Goal: Task Accomplishment & Management: Manage account settings

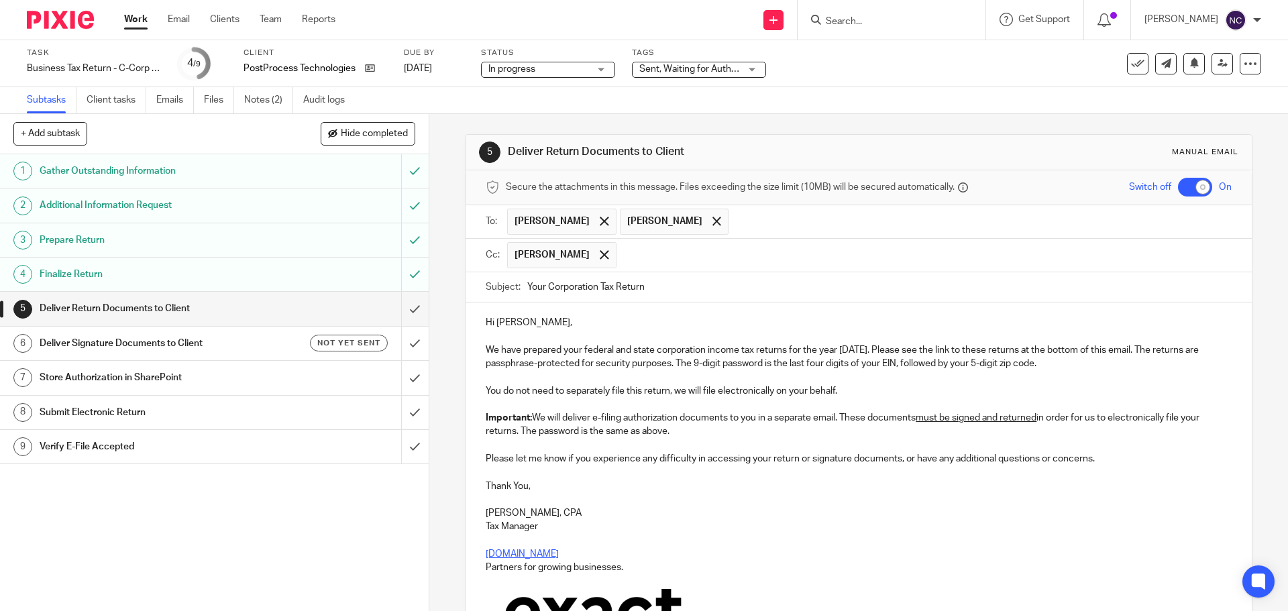
click at [510, 322] on p "Hi Jeff," at bounding box center [858, 322] width 745 height 13
click at [511, 325] on p "Hi Jeff," at bounding box center [858, 322] width 745 height 13
click at [509, 326] on p "Hi Jeff," at bounding box center [858, 322] width 745 height 13
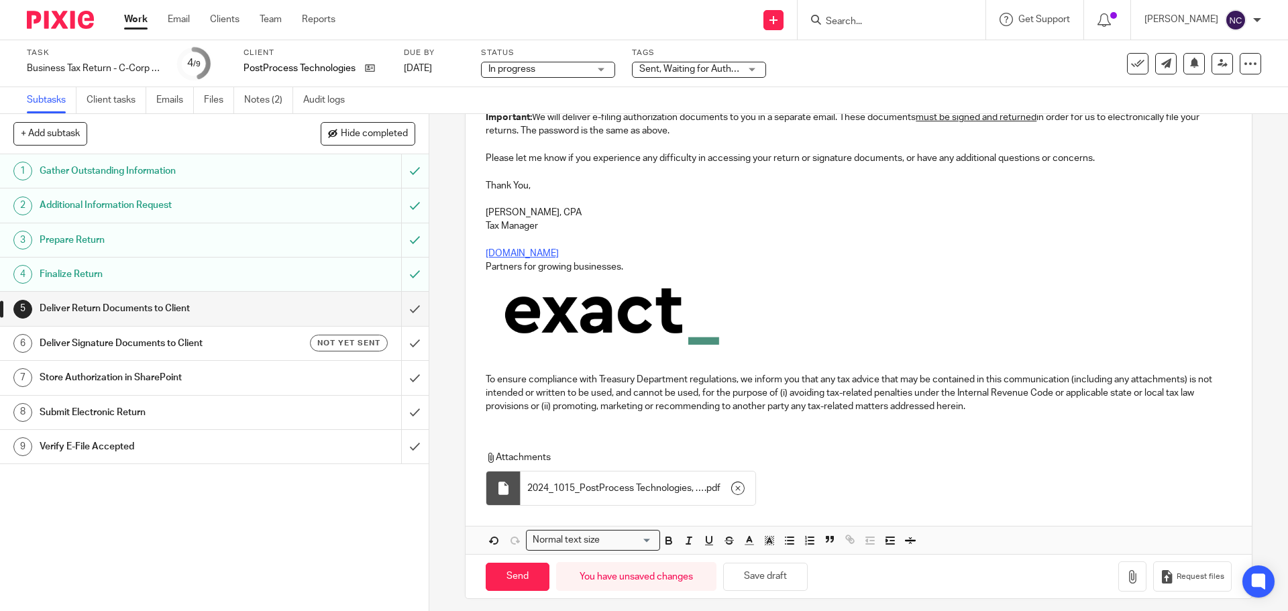
scroll to position [309, 0]
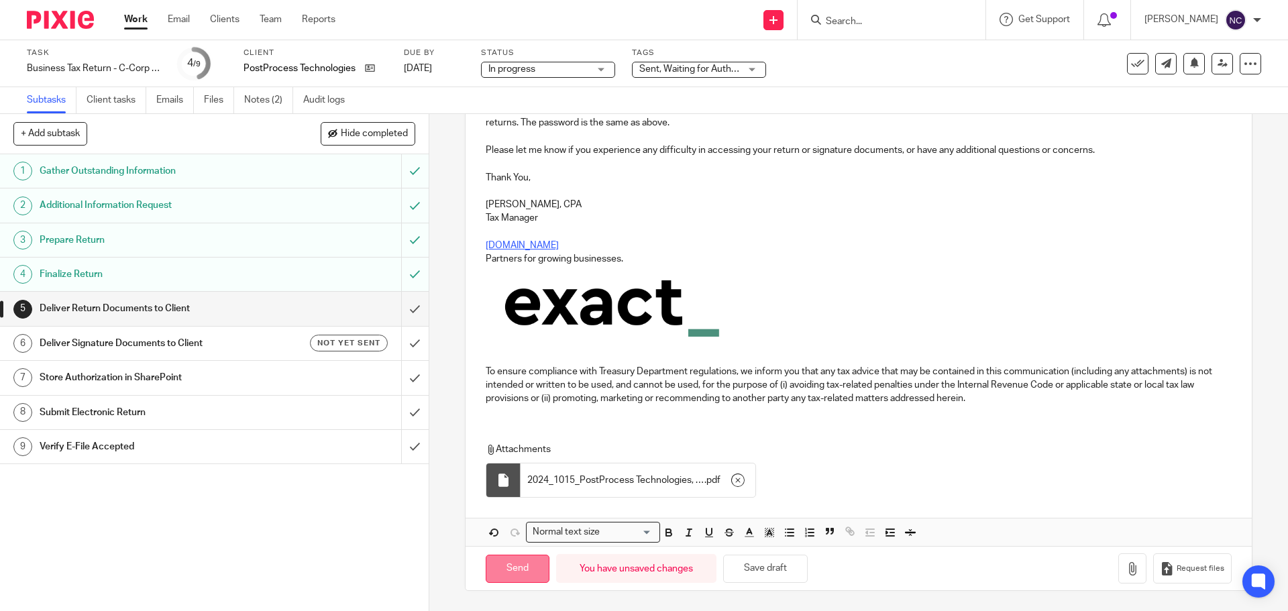
click at [523, 569] on input "Send" at bounding box center [518, 569] width 64 height 29
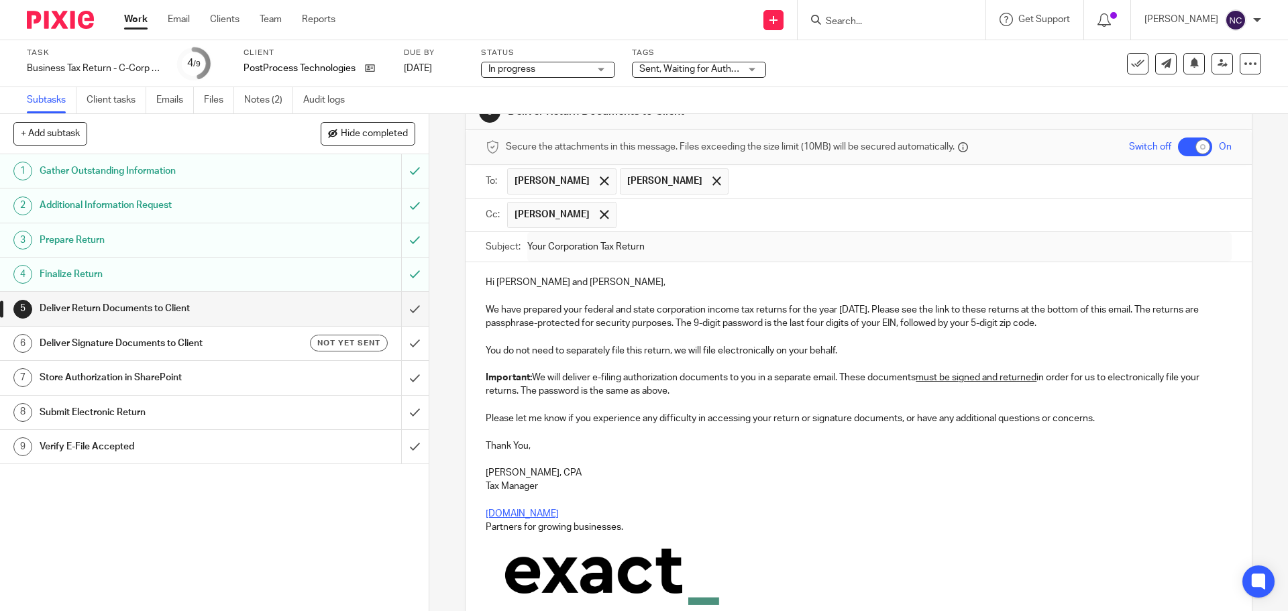
scroll to position [0, 0]
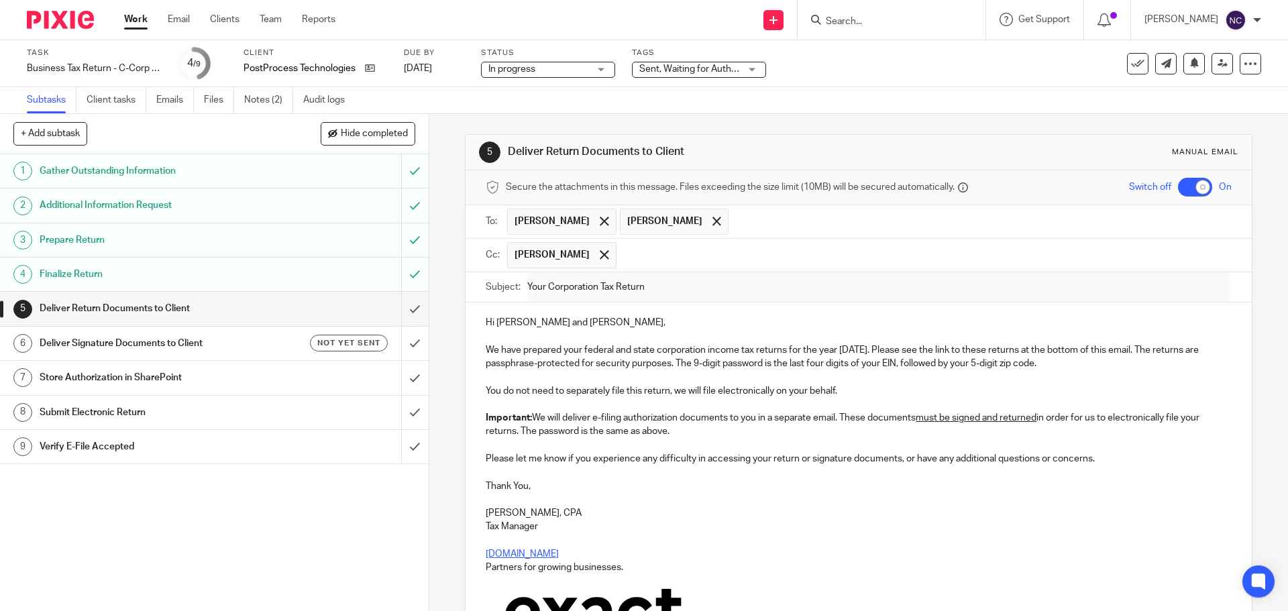
type input "Sent"
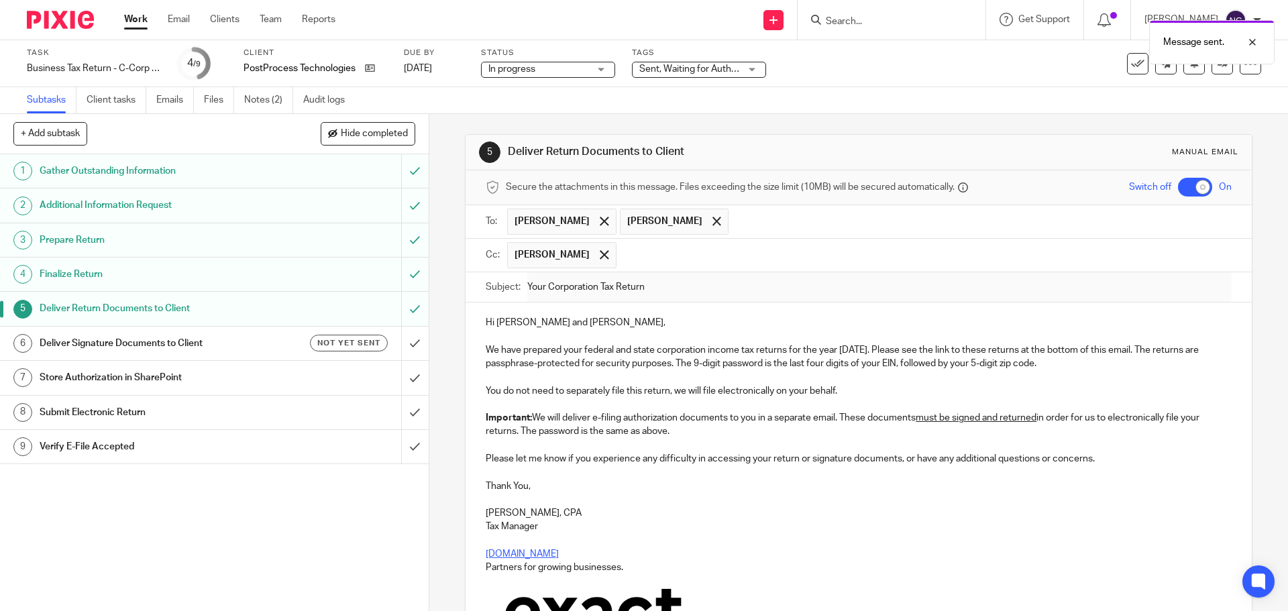
click at [142, 345] on h1 "Deliver Signature Documents to Client" at bounding box center [156, 343] width 232 height 20
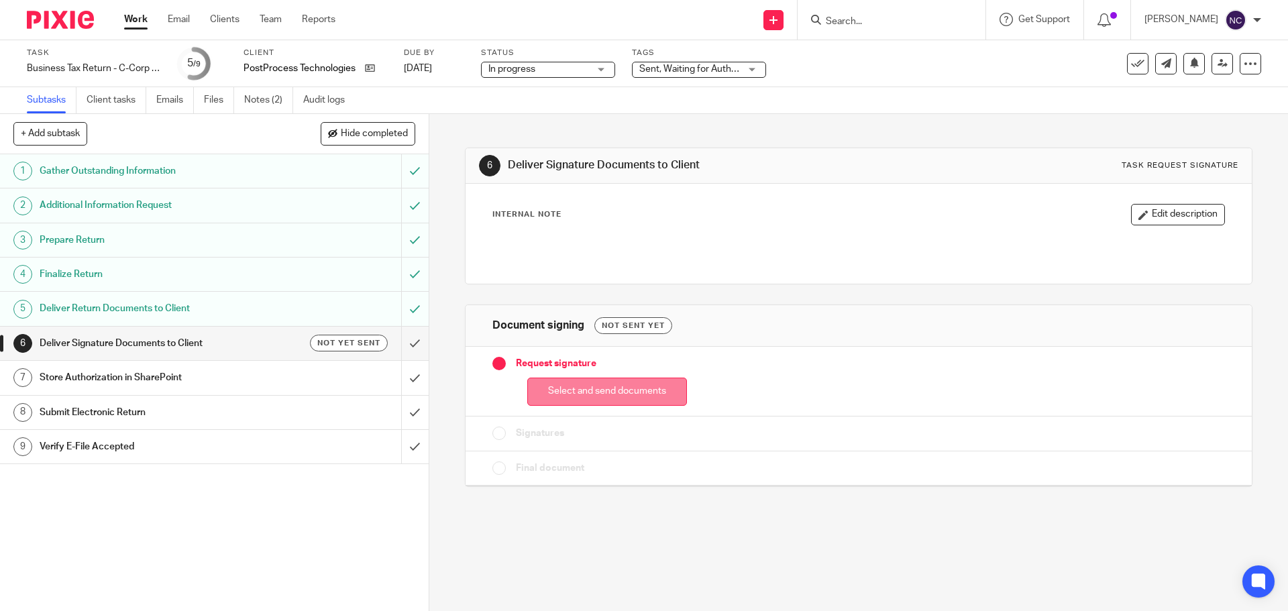
click at [600, 395] on button "Select and send documents" at bounding box center [607, 392] width 160 height 29
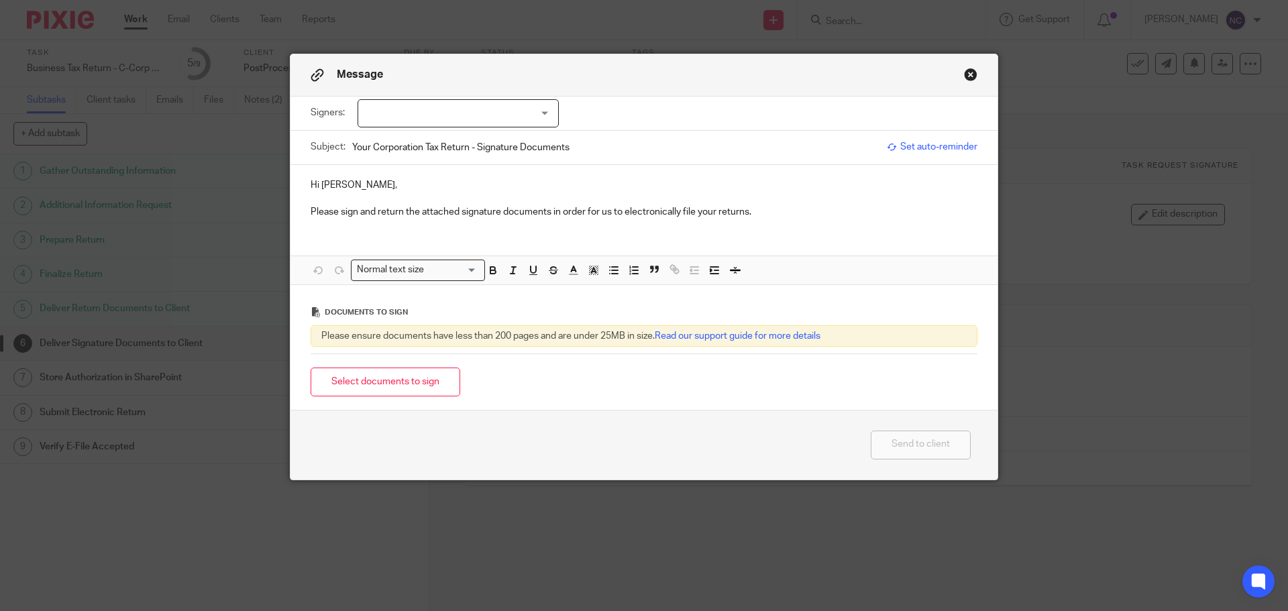
click at [322, 184] on p "Hi Denise," at bounding box center [644, 184] width 667 height 13
click at [352, 231] on div "Hi Jeff, Please sign and return the attached signature documents in order for u…" at bounding box center [643, 224] width 707 height 119
click at [749, 209] on p "Please sign and return the attached signature documents in order for us to elec…" at bounding box center [644, 211] width 667 height 13
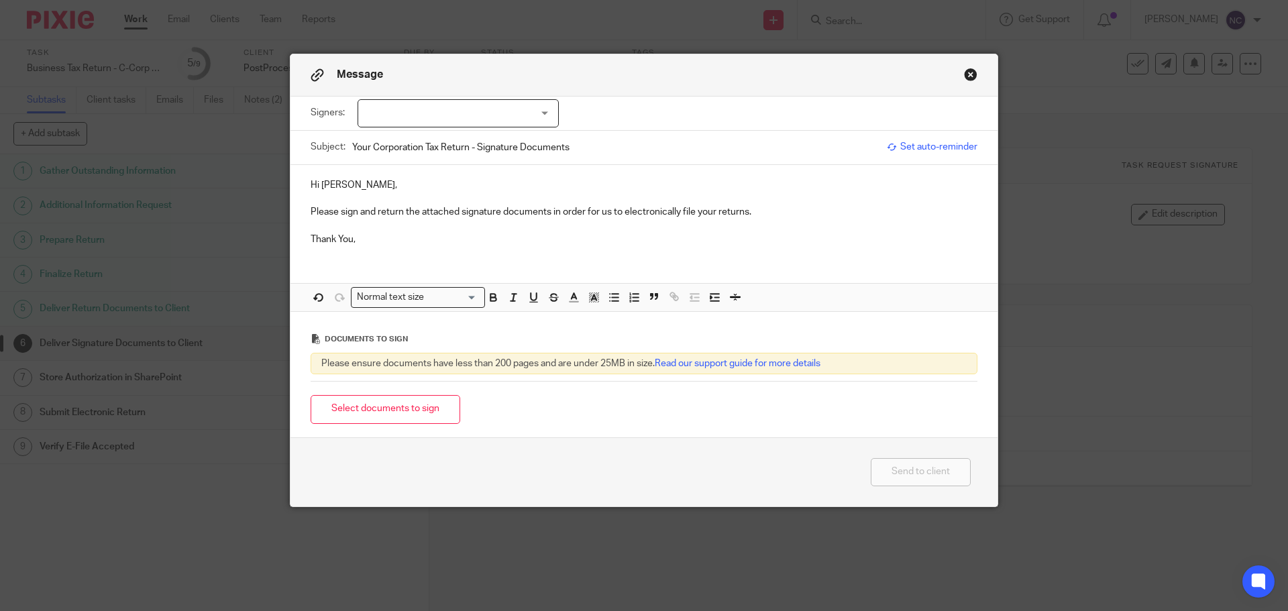
click at [388, 114] on div at bounding box center [458, 113] width 201 height 28
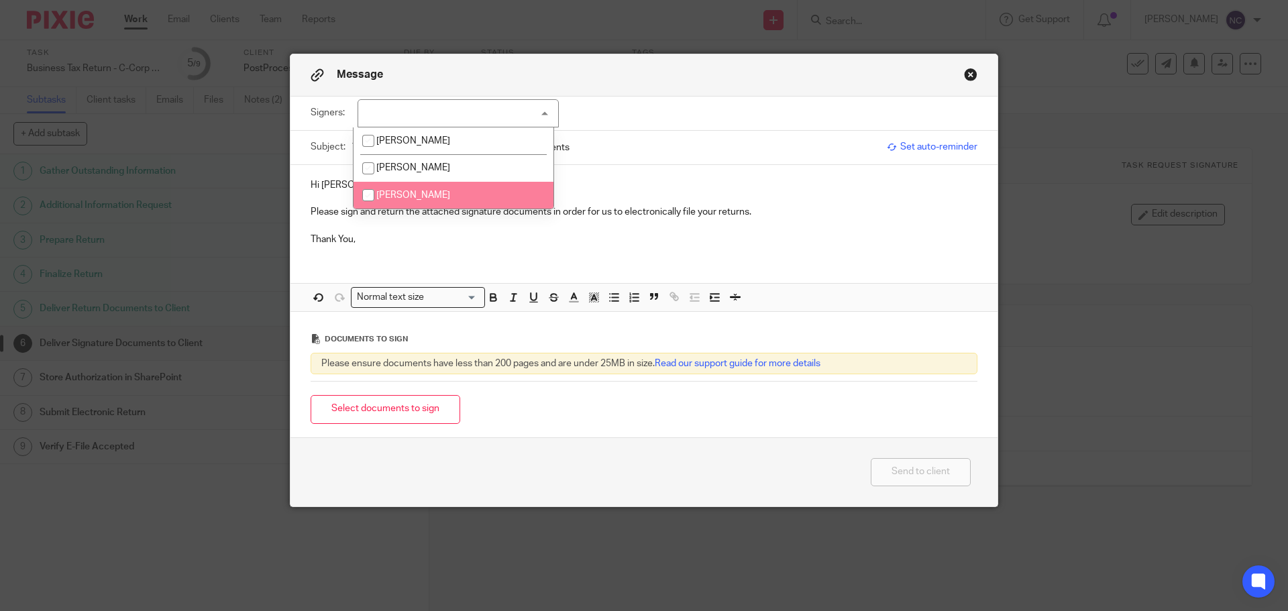
click at [425, 196] on li "Jeff Mize" at bounding box center [453, 196] width 200 height 28
checkbox input "true"
click at [737, 215] on p "Please sign and return the attached signature documents in order for us to elec…" at bounding box center [644, 211] width 667 height 13
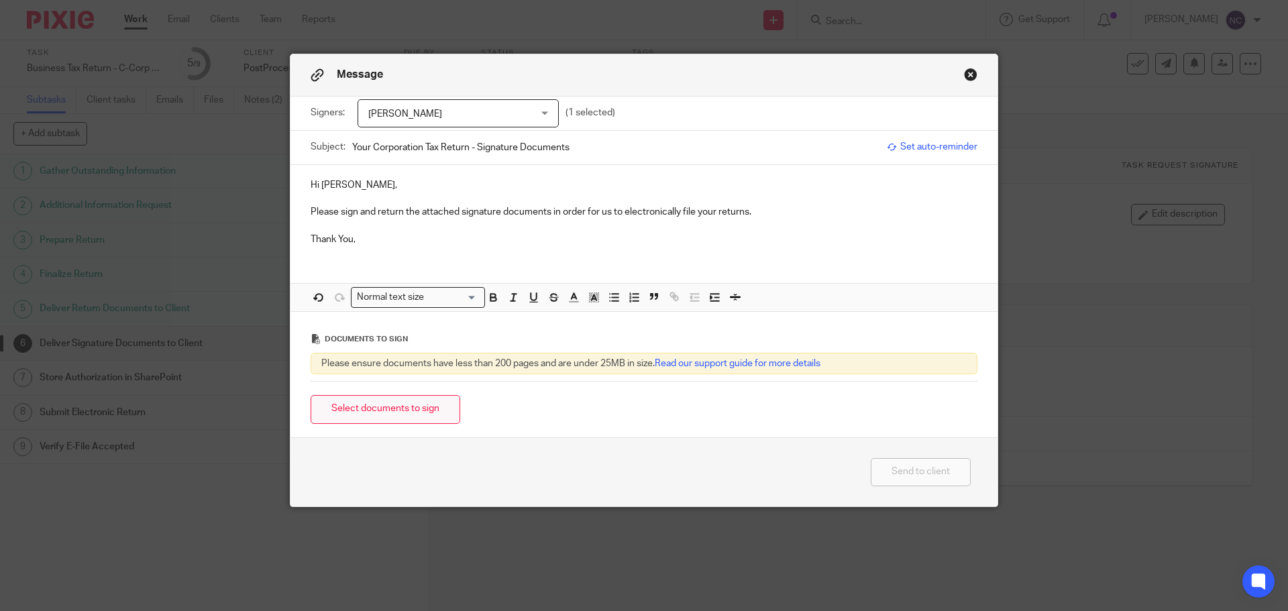
click at [362, 404] on button "Select documents to sign" at bounding box center [386, 409] width 150 height 29
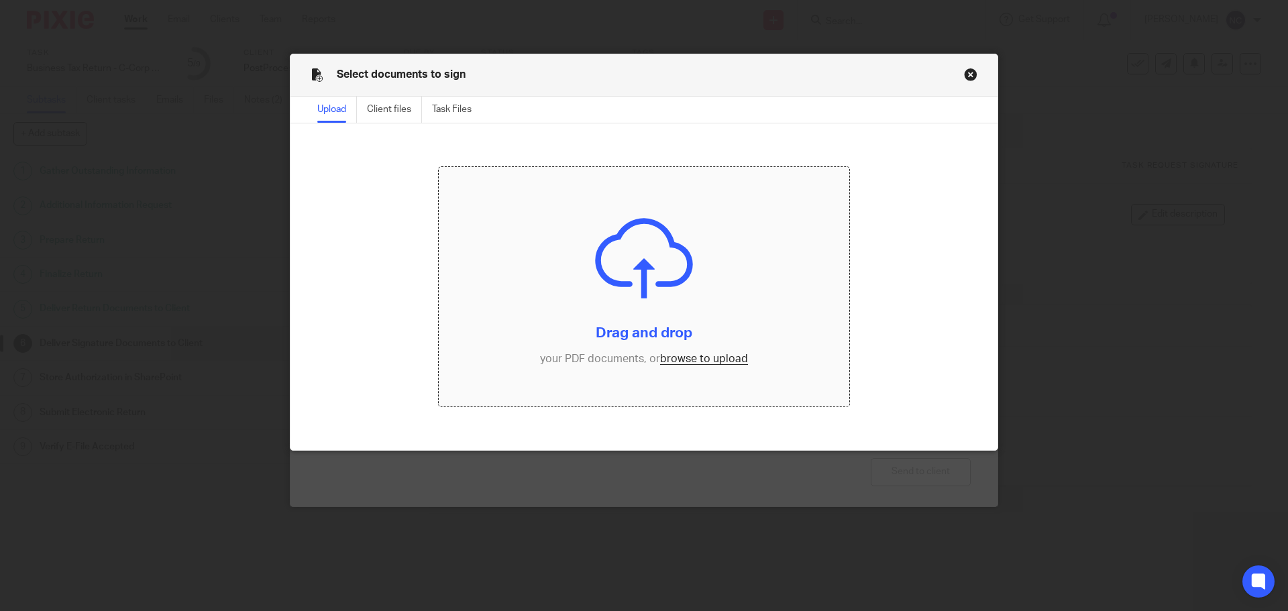
click at [677, 360] on input "file" at bounding box center [644, 287] width 411 height 240
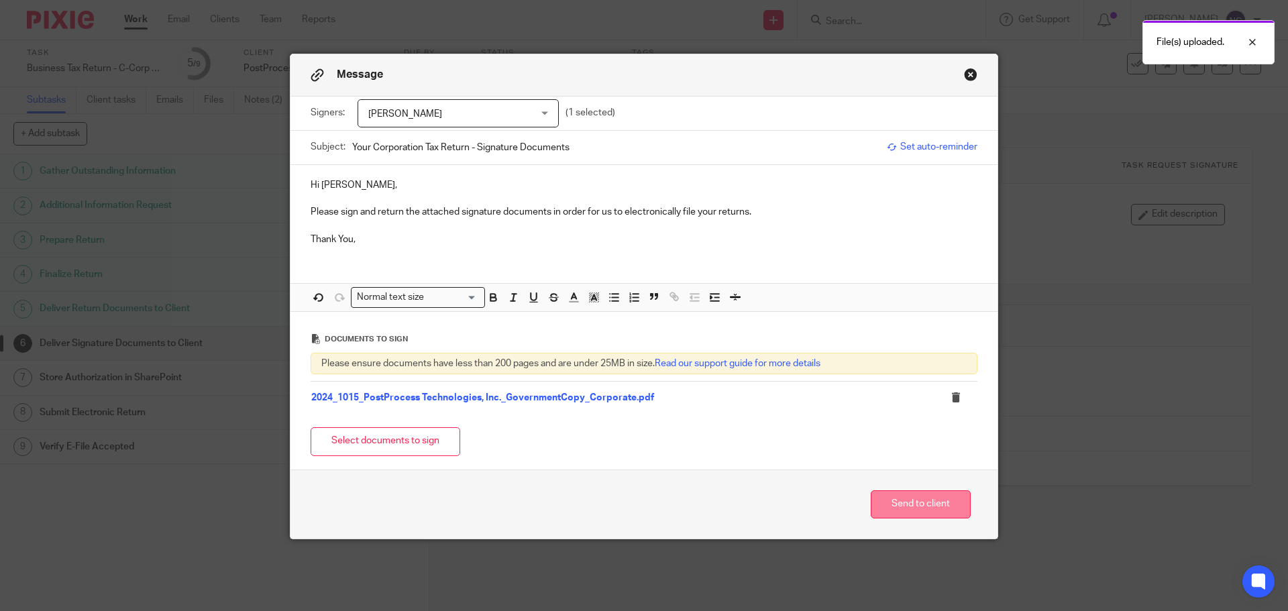
click at [912, 509] on button "Send to client" at bounding box center [921, 504] width 100 height 29
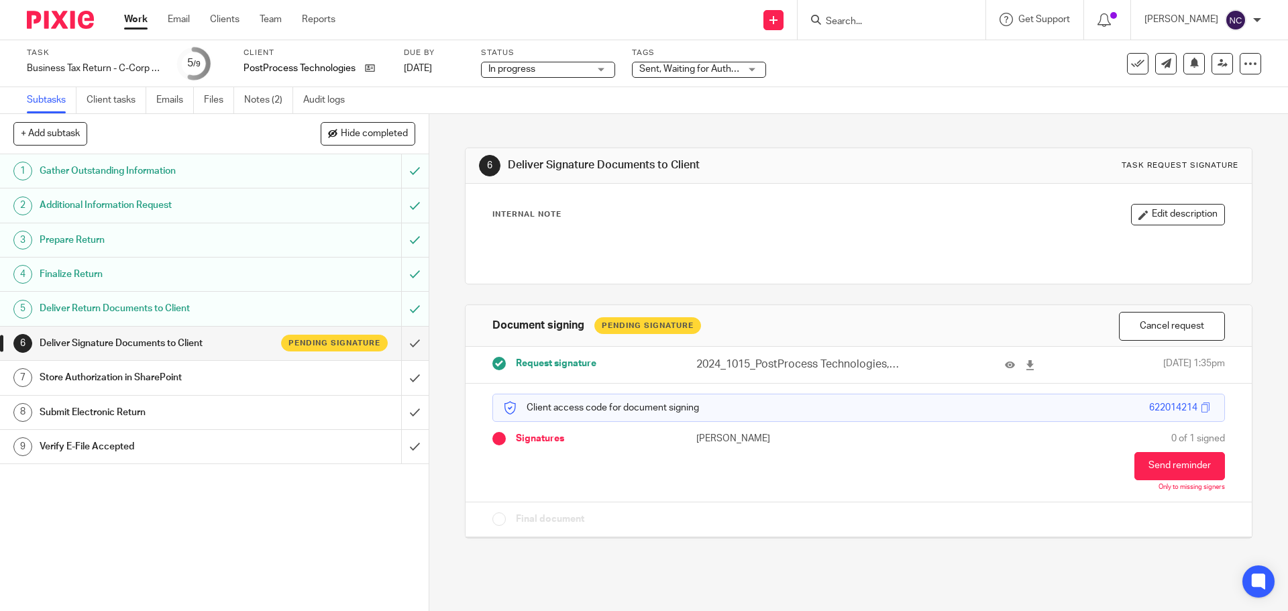
click at [62, 21] on img at bounding box center [60, 20] width 67 height 18
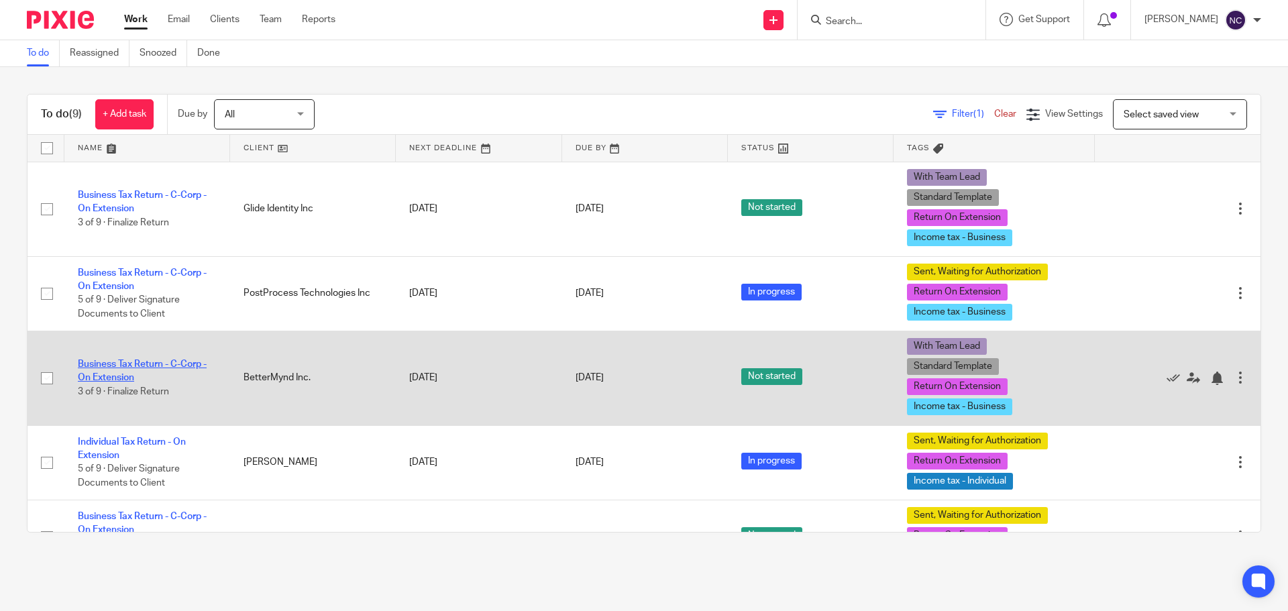
click at [140, 363] on link "Business Tax Return - C-Corp - On Extension" at bounding box center [142, 371] width 129 height 23
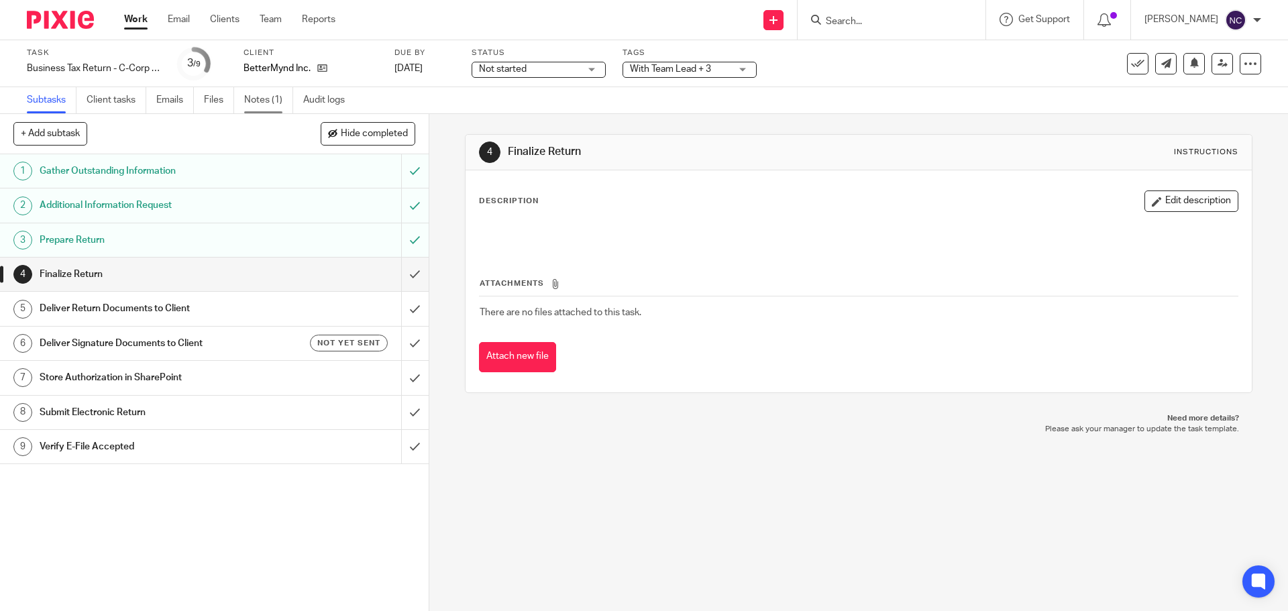
click at [262, 99] on link "Notes (1)" at bounding box center [268, 100] width 49 height 26
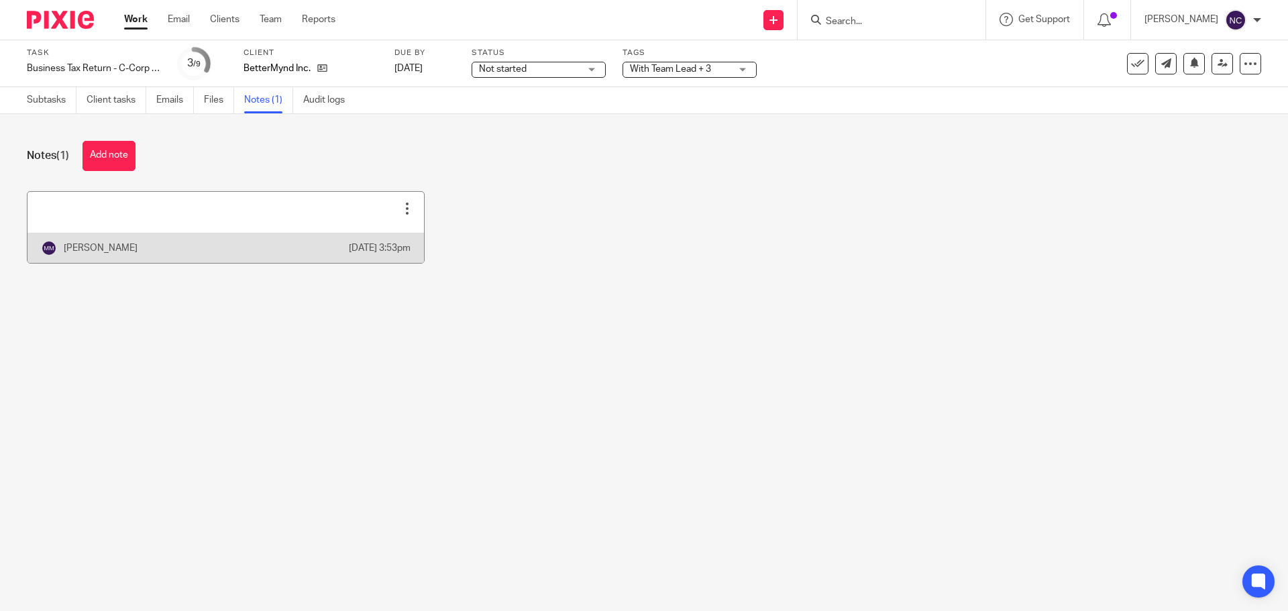
click at [281, 217] on link at bounding box center [226, 227] width 396 height 71
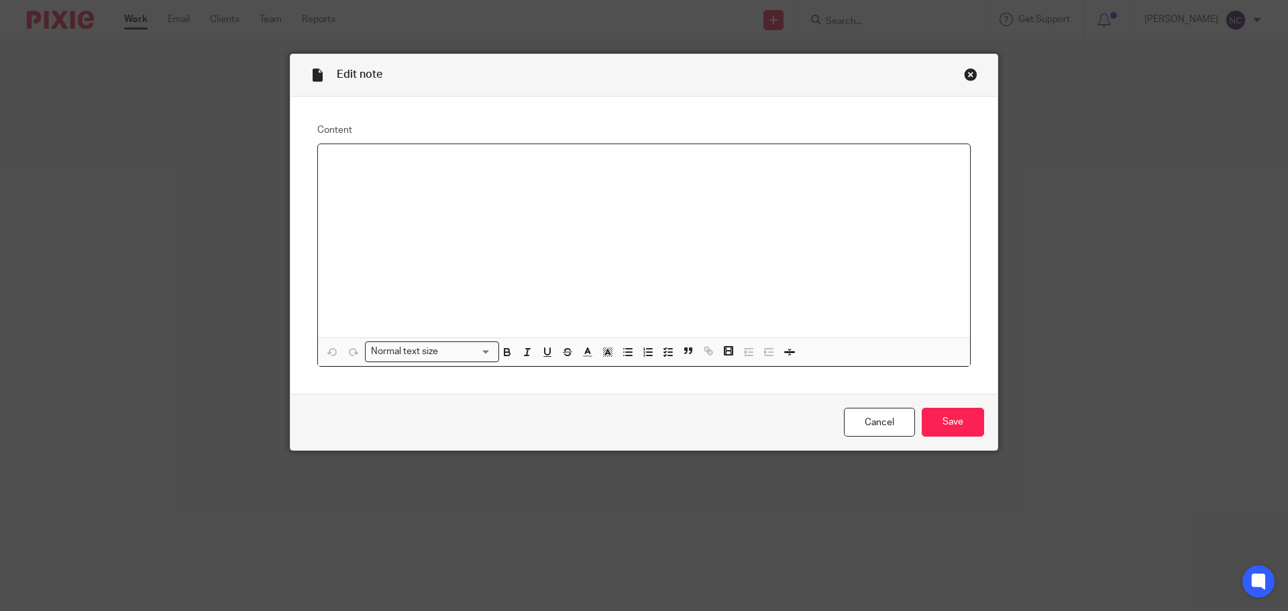
click at [964, 68] on div "Close this dialog window" at bounding box center [970, 74] width 13 height 13
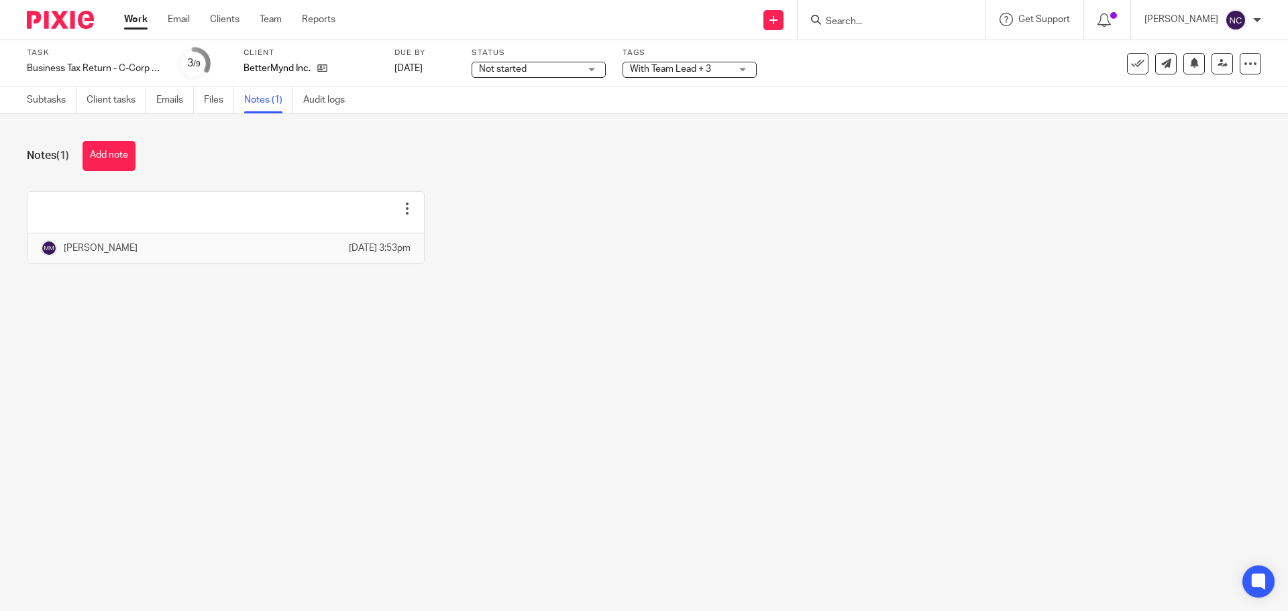
click at [70, 21] on img at bounding box center [60, 20] width 67 height 18
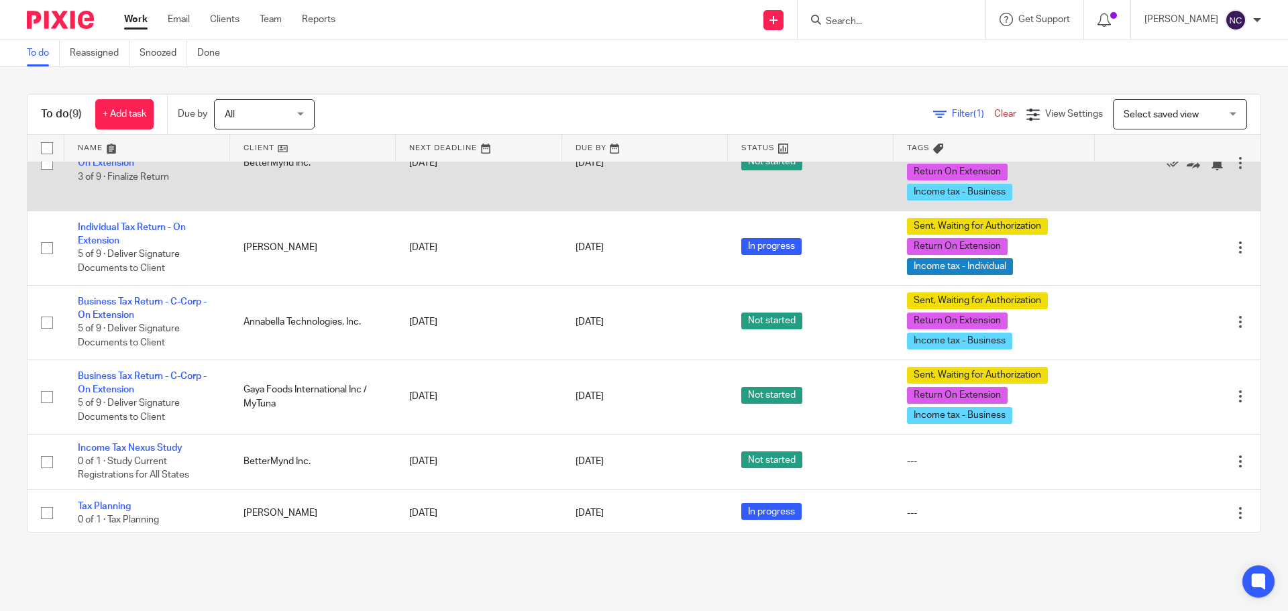
scroll to position [268, 0]
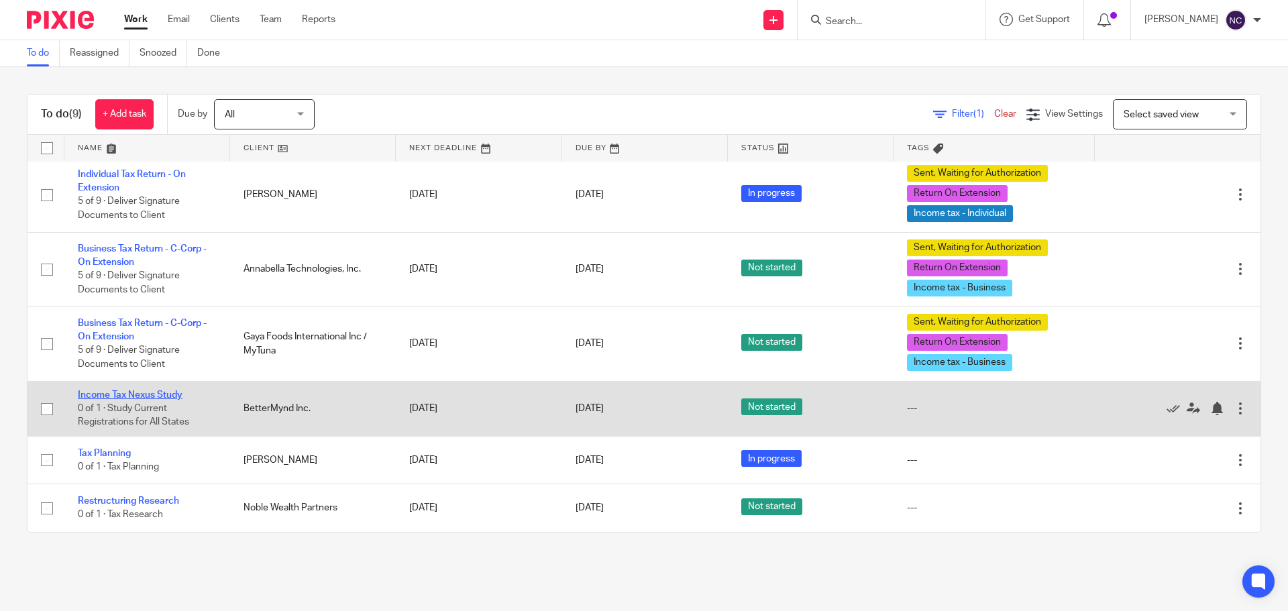
click at [168, 398] on link "Income Tax Nexus Study" at bounding box center [130, 394] width 105 height 9
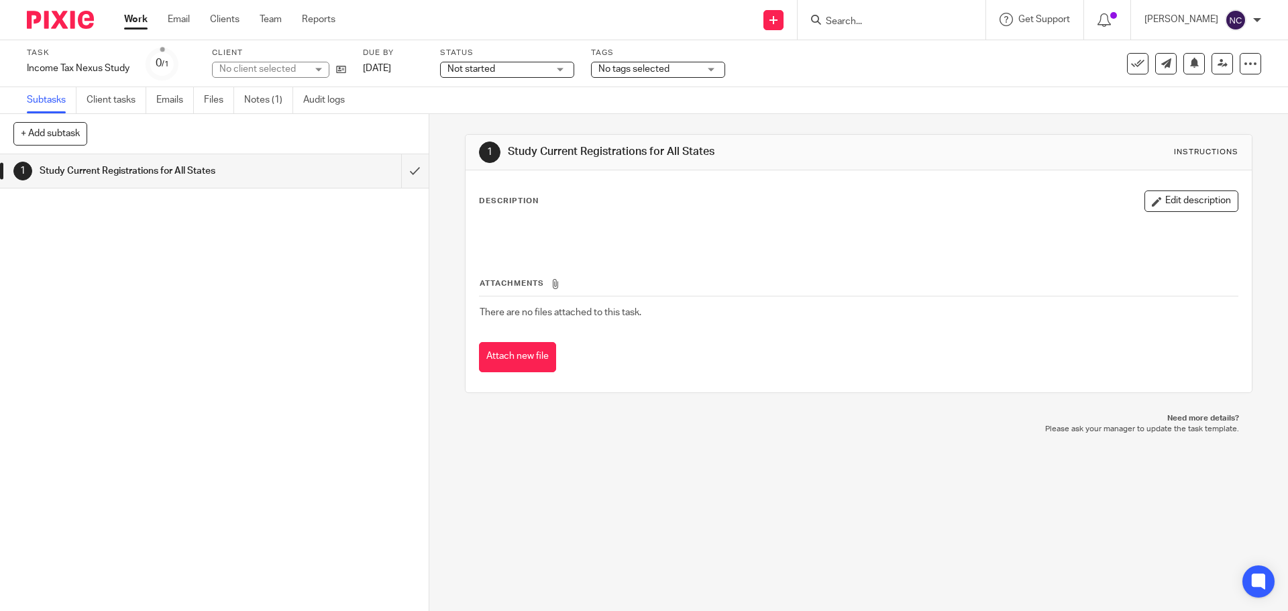
click at [239, 98] on ul "Subtasks Client tasks Emails Files Notes (1) Audit logs" at bounding box center [196, 100] width 338 height 26
click at [256, 99] on link "Notes (1)" at bounding box center [268, 100] width 49 height 26
click at [70, 15] on img at bounding box center [60, 20] width 67 height 18
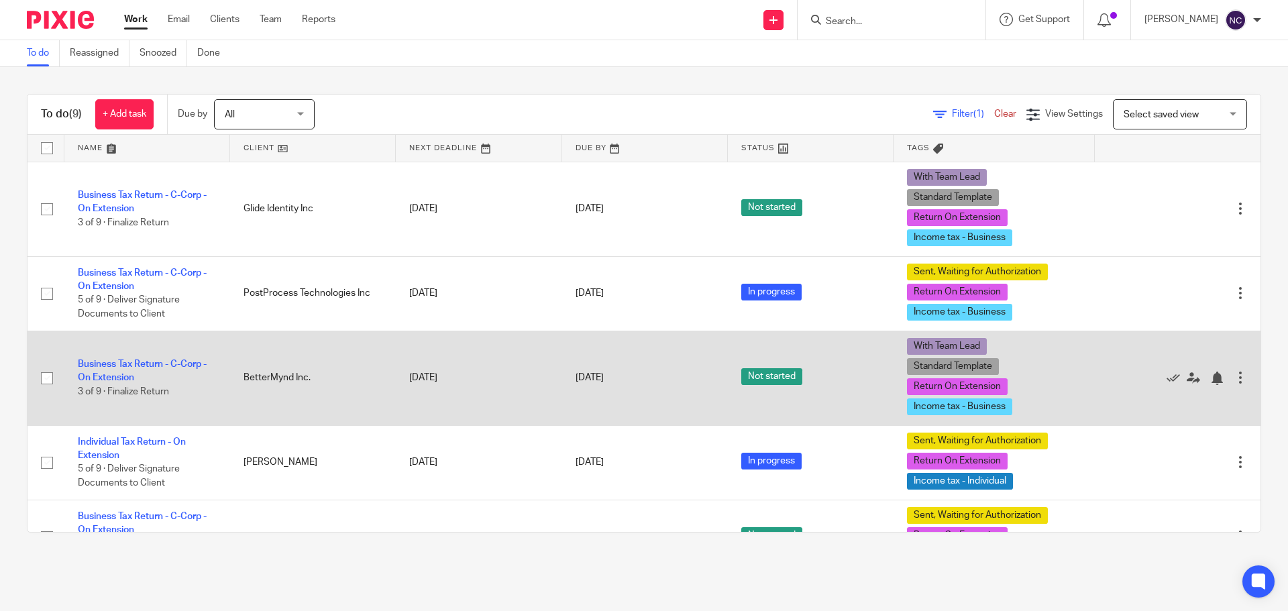
click at [117, 372] on td "Business Tax Return - C-Corp - On Extension 3 of 9 · Finalize Return" at bounding box center [147, 378] width 166 height 95
click at [117, 374] on link "Business Tax Return - C-Corp - On Extension" at bounding box center [142, 371] width 129 height 23
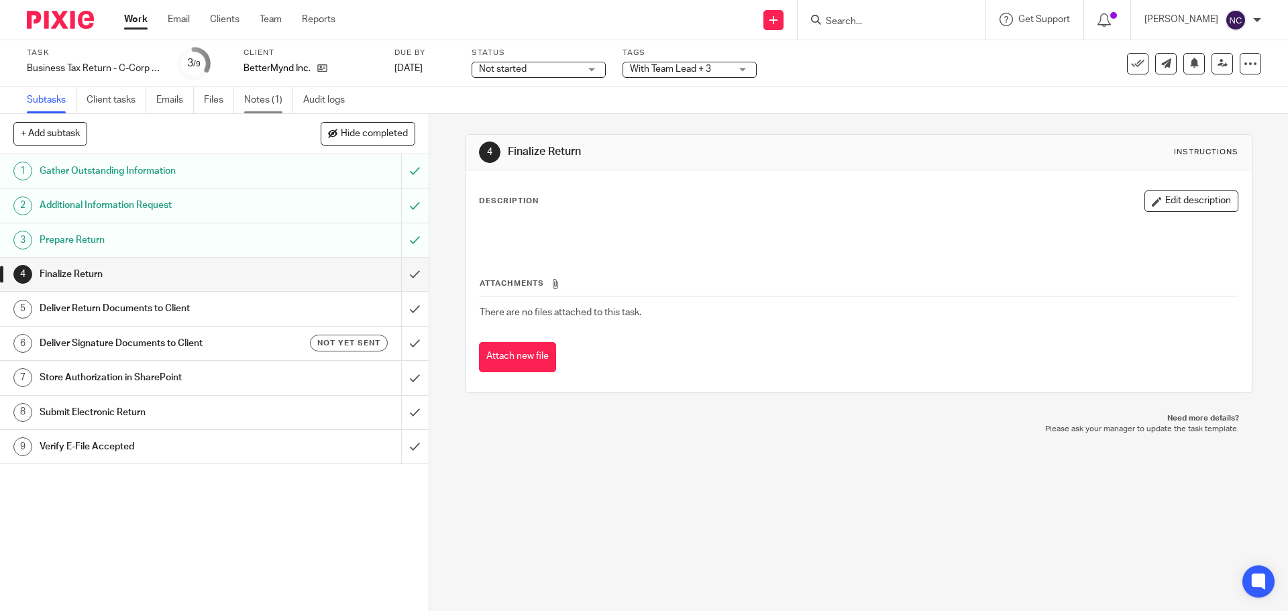
click at [270, 102] on link "Notes (1)" at bounding box center [268, 100] width 49 height 26
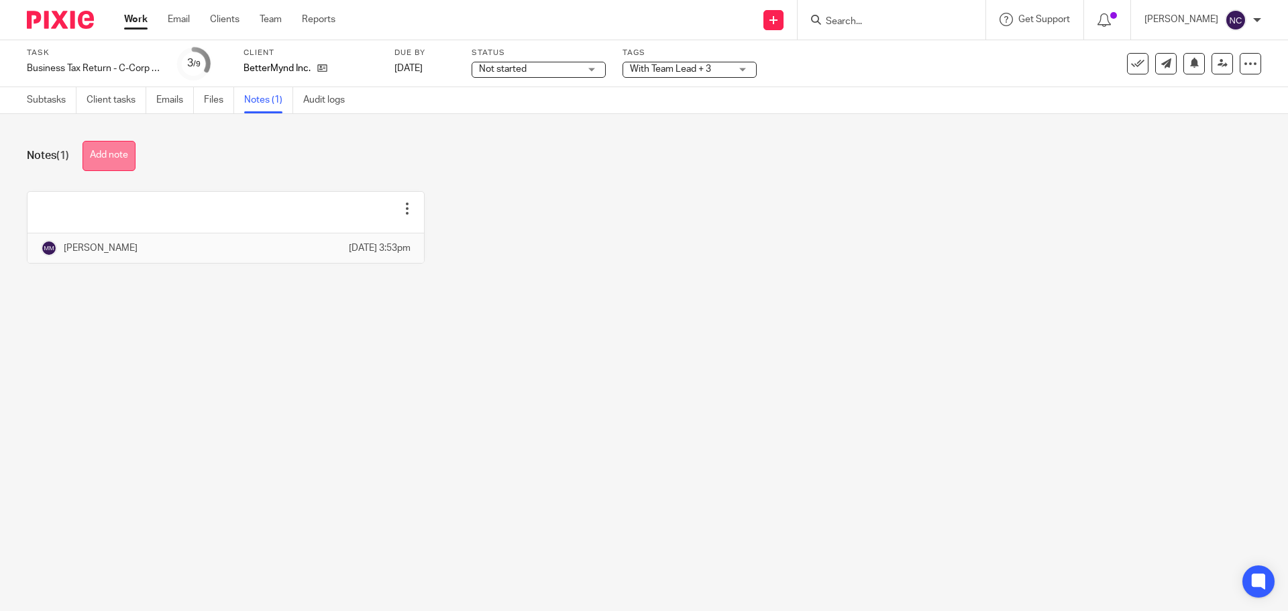
click at [119, 150] on button "Add note" at bounding box center [109, 156] width 53 height 30
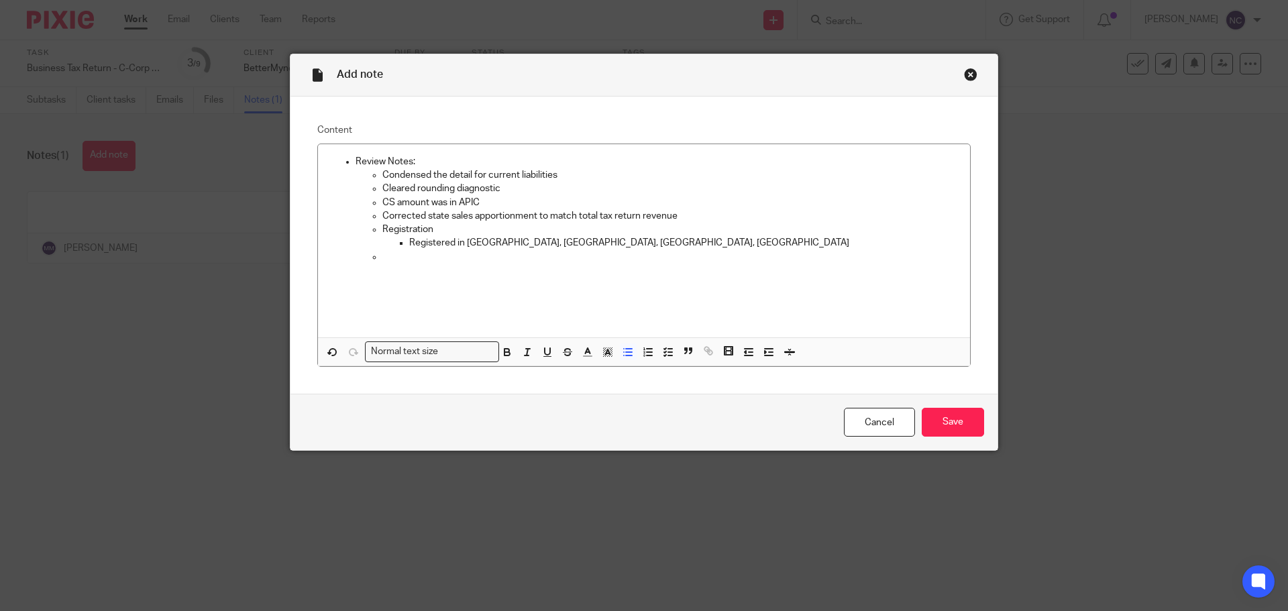
click at [922, 408] on input "Save" at bounding box center [953, 422] width 62 height 29
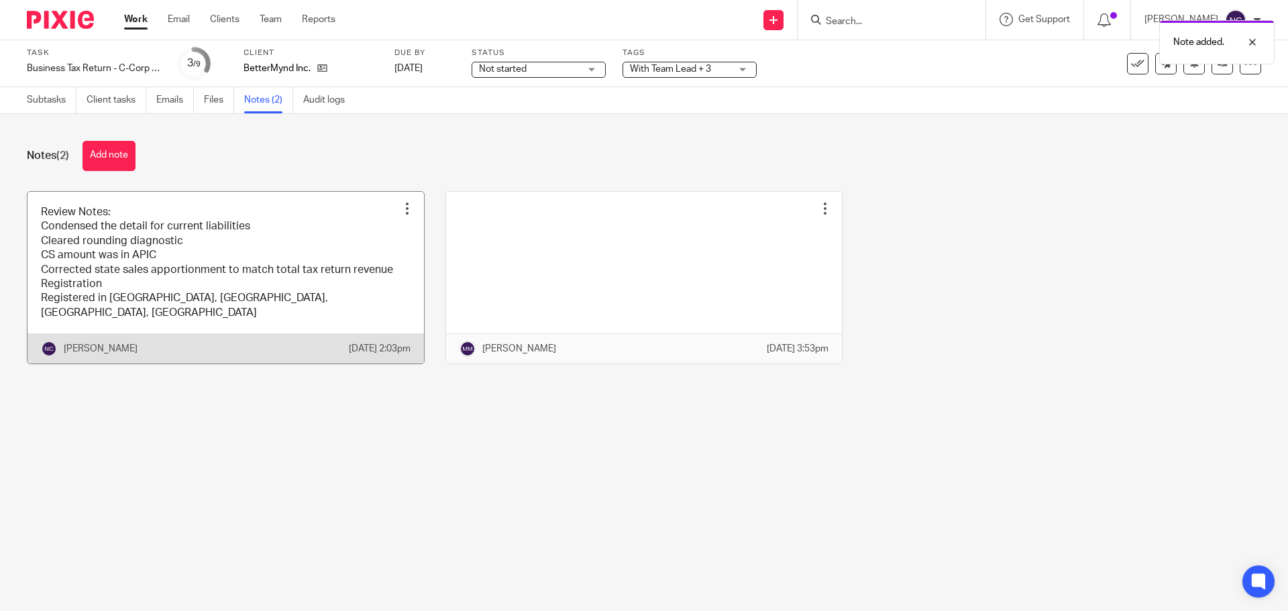
click at [400, 207] on div at bounding box center [406, 208] width 13 height 13
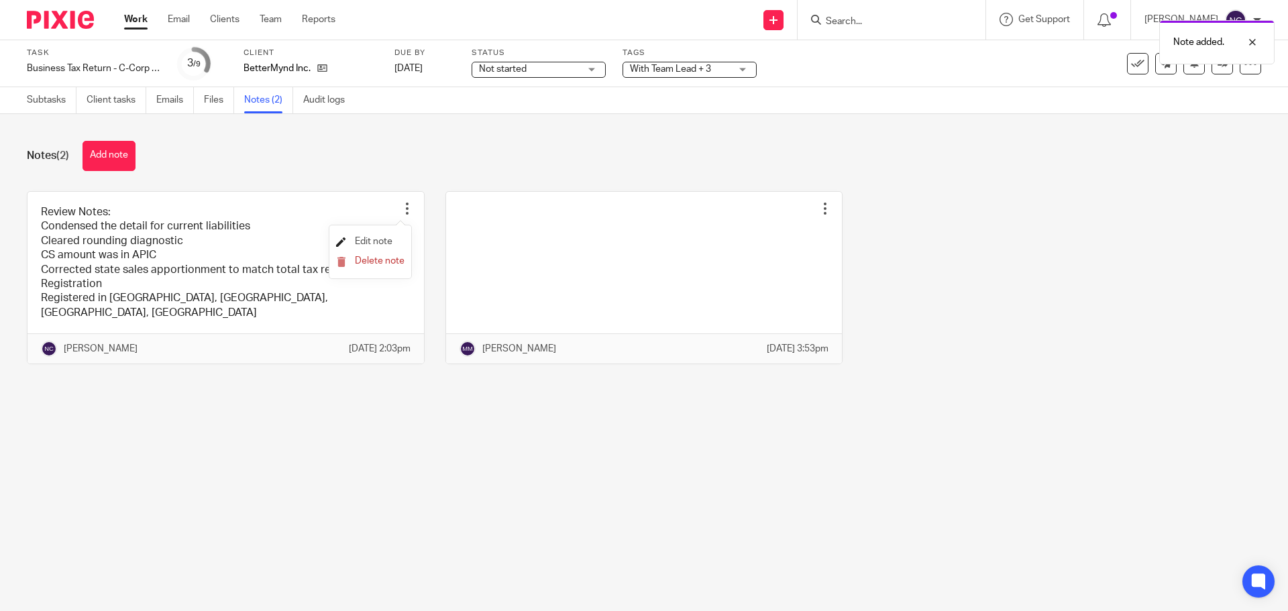
click at [378, 237] on span "Edit note" at bounding box center [374, 241] width 38 height 9
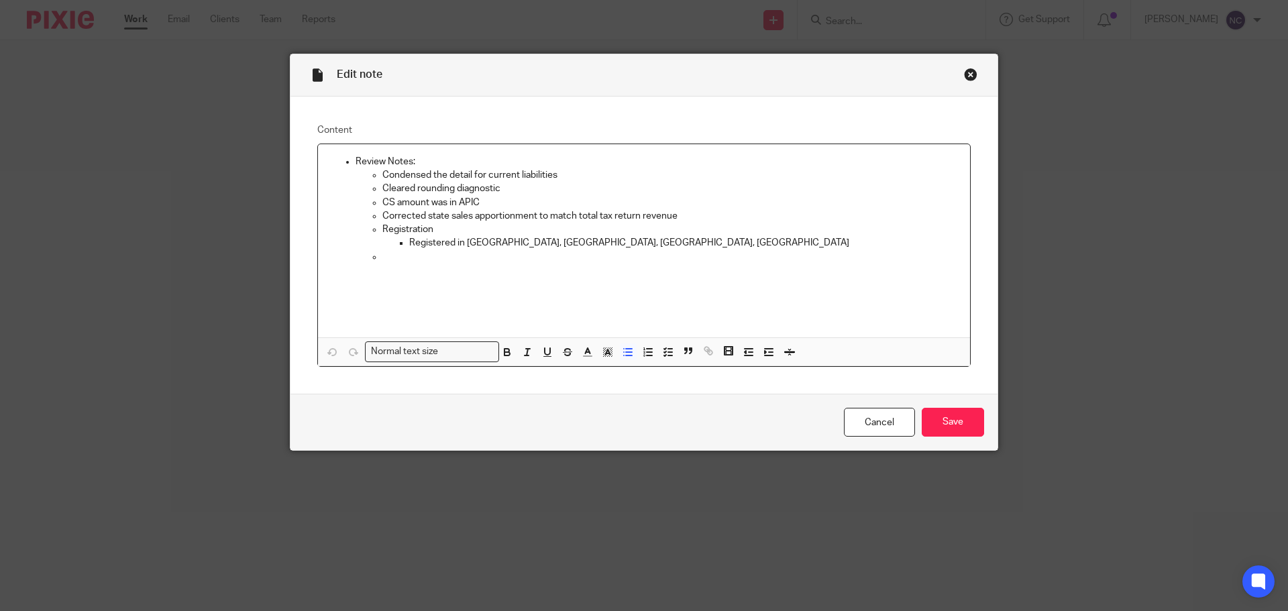
click at [417, 263] on p at bounding box center [670, 256] width 577 height 13
click at [557, 270] on p "New states to consider are AZ, [GEOGRAPHIC_DATA], and CO however, their sales a…" at bounding box center [684, 270] width 550 height 13
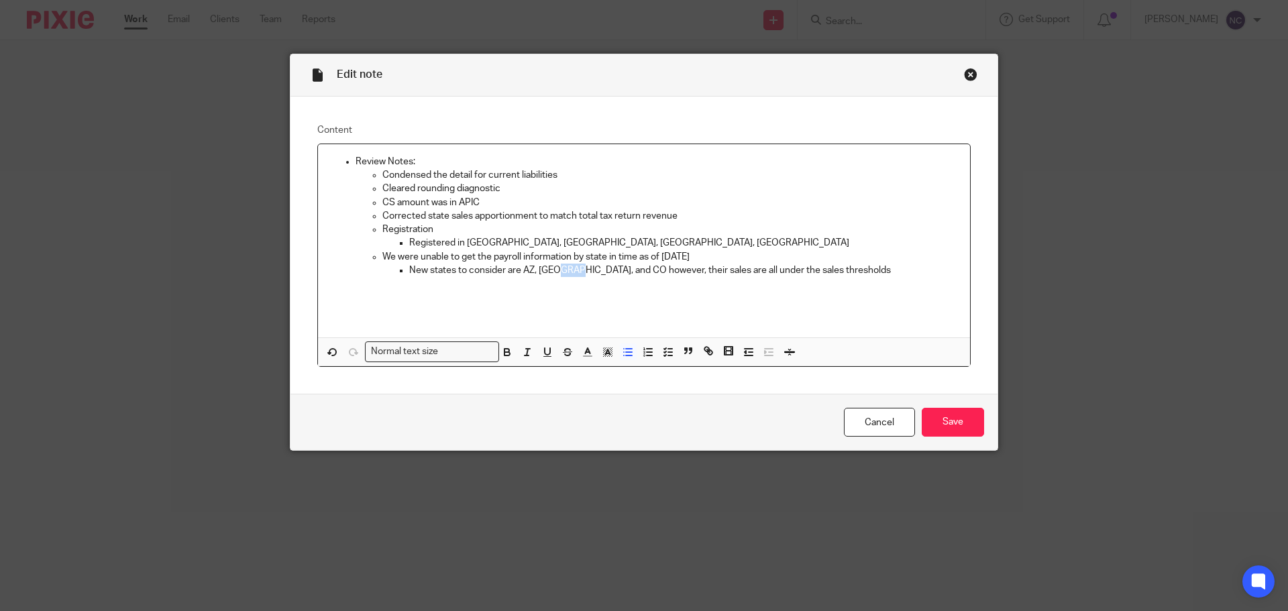
click at [557, 270] on p "New states to consider are AZ, [GEOGRAPHIC_DATA], and CO however, their sales a…" at bounding box center [684, 270] width 550 height 13
click at [565, 271] on p "New states to consider are AZ, [GEOGRAPHIC_DATA], CO however, their sales are a…" at bounding box center [684, 270] width 550 height 13
click at [840, 264] on p "New states to consider are AZ, [GEOGRAPHIC_DATA], [GEOGRAPHIC_DATA], and WI how…" at bounding box center [684, 278] width 550 height 28
click at [464, 291] on p at bounding box center [684, 297] width 550 height 13
click at [945, 416] on input "Save" at bounding box center [953, 422] width 62 height 29
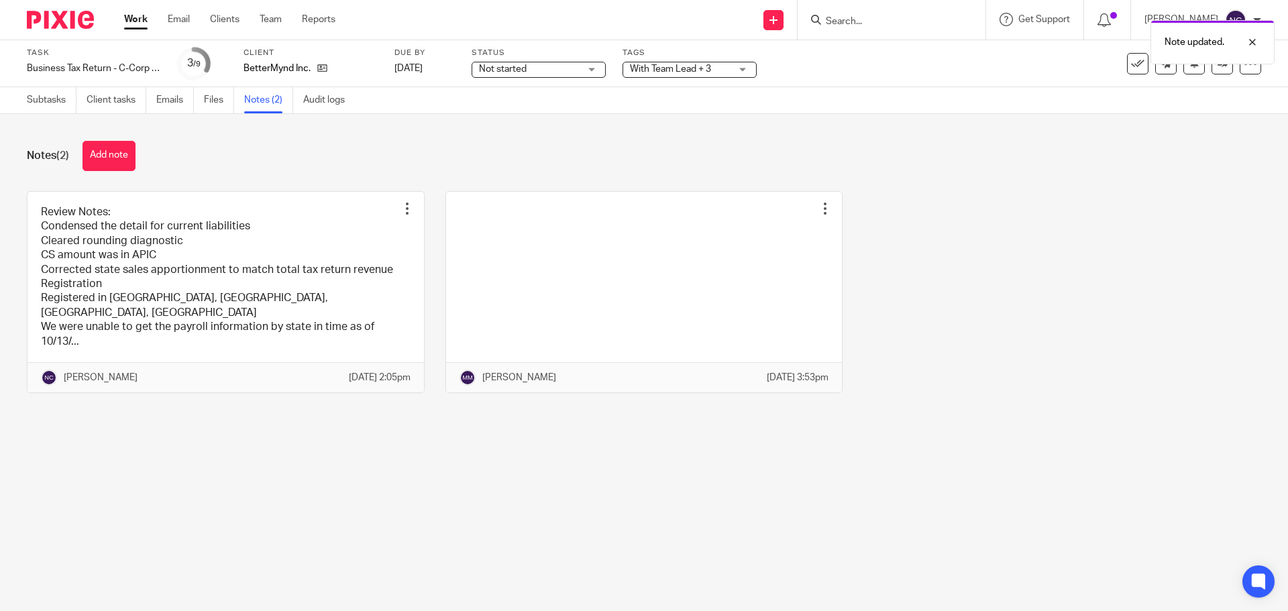
click at [76, 20] on img at bounding box center [60, 20] width 67 height 18
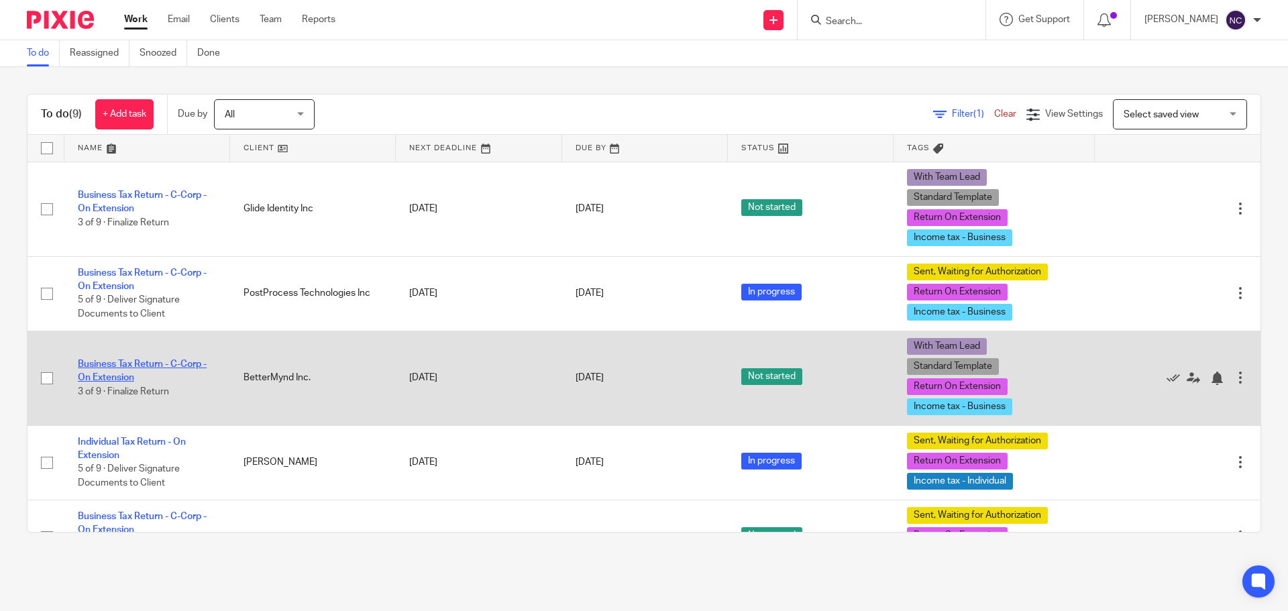
click at [174, 367] on link "Business Tax Return - C-Corp - On Extension" at bounding box center [142, 371] width 129 height 23
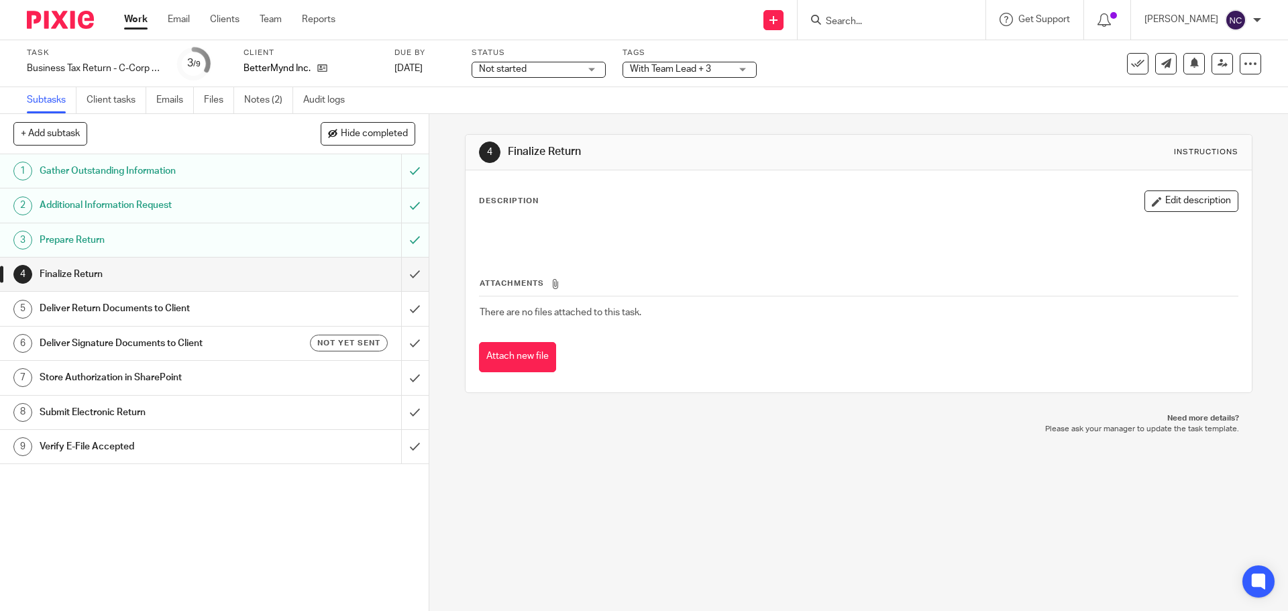
click at [546, 69] on span "Not started" at bounding box center [529, 69] width 101 height 14
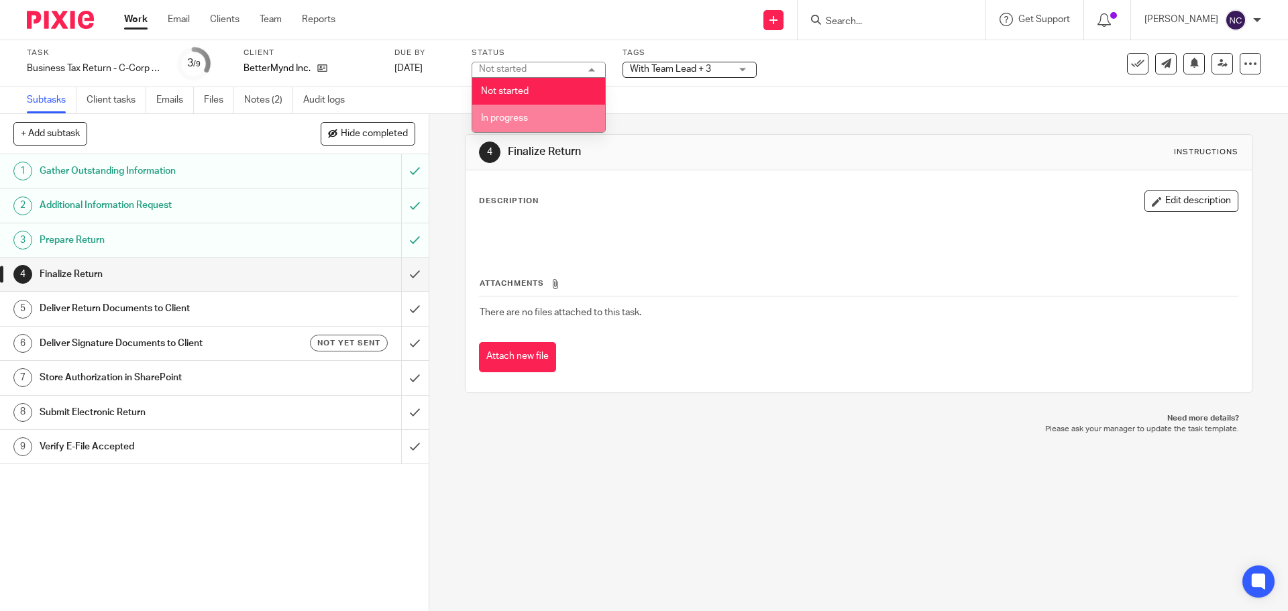
click at [520, 108] on li "In progress" at bounding box center [538, 119] width 133 height 28
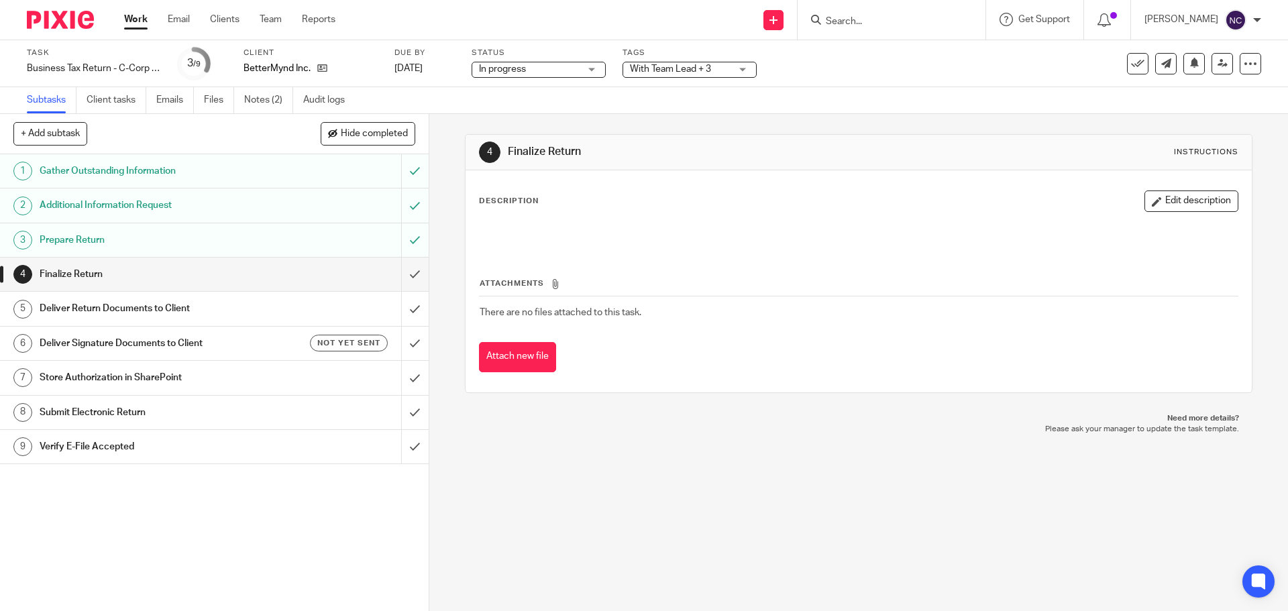
click at [668, 70] on span "With Team Lead + 3" at bounding box center [670, 68] width 81 height 9
click at [711, 433] on p "Please ask your manager to update the task template." at bounding box center [858, 429] width 760 height 11
click at [1217, 68] on icon at bounding box center [1222, 63] width 10 height 10
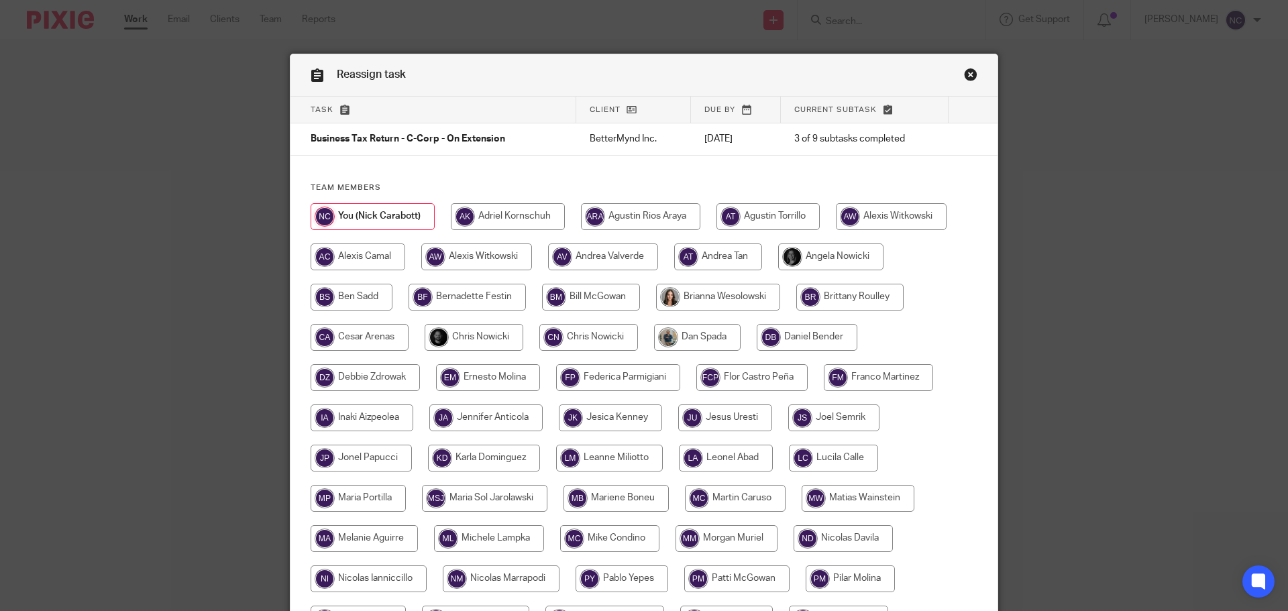
click at [472, 343] on input "radio" at bounding box center [474, 337] width 99 height 27
radio input "true"
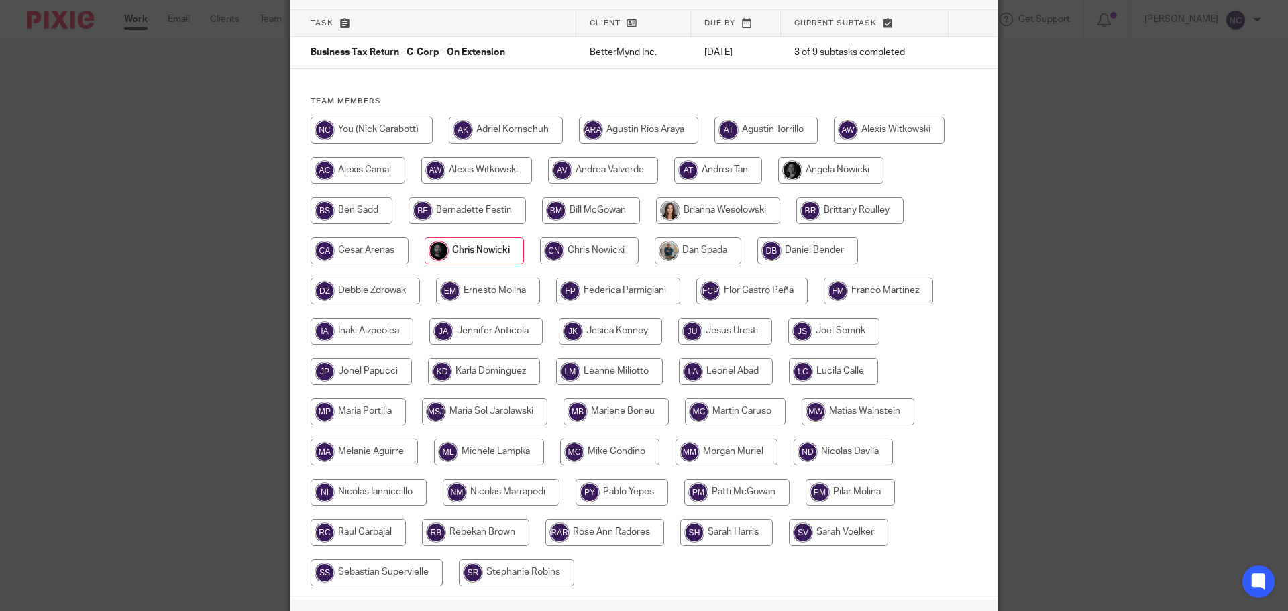
scroll to position [186, 0]
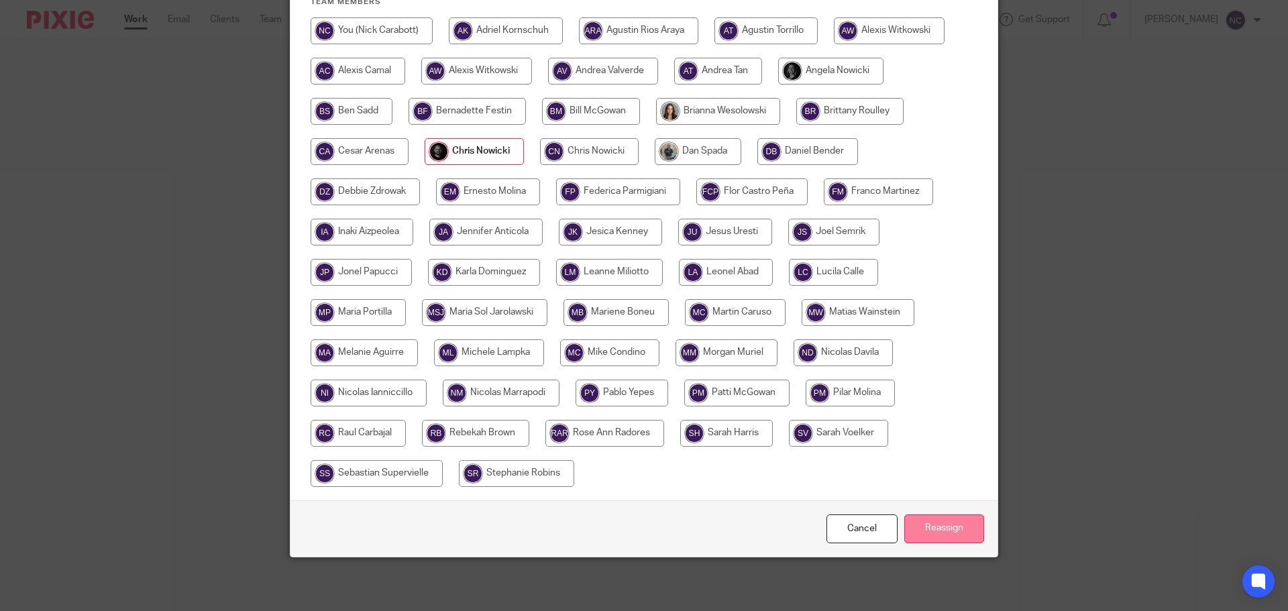
click at [950, 537] on input "Reassign" at bounding box center [944, 528] width 80 height 29
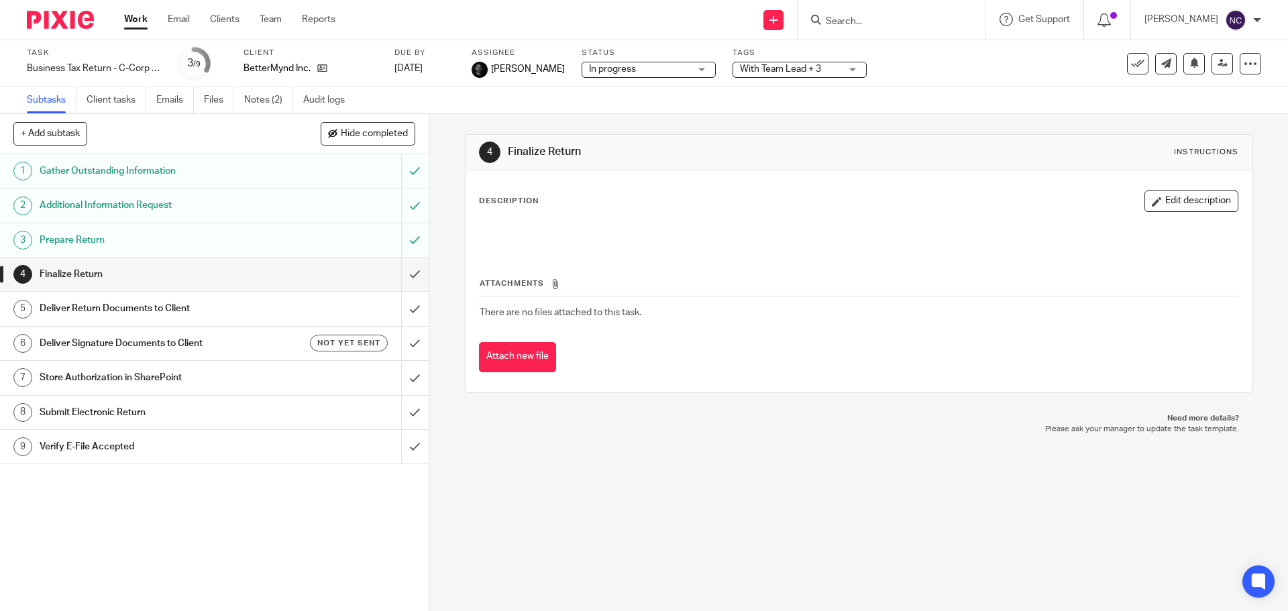
click at [64, 23] on img at bounding box center [60, 20] width 67 height 18
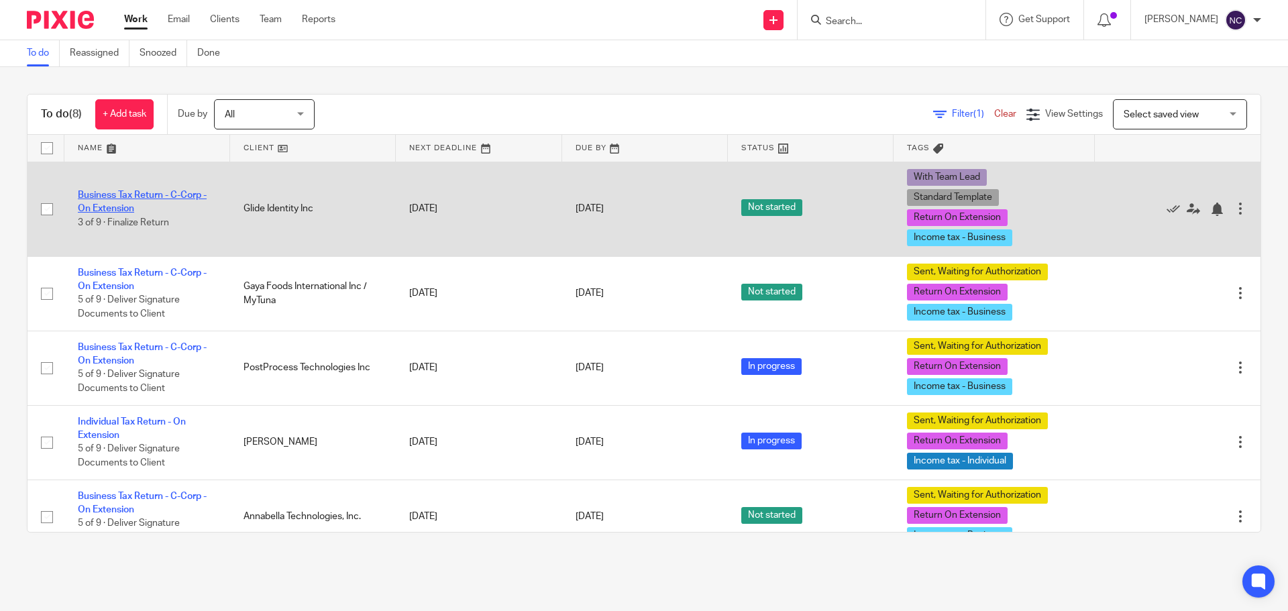
click at [152, 197] on link "Business Tax Return - C-Corp - On Extension" at bounding box center [142, 201] width 129 height 23
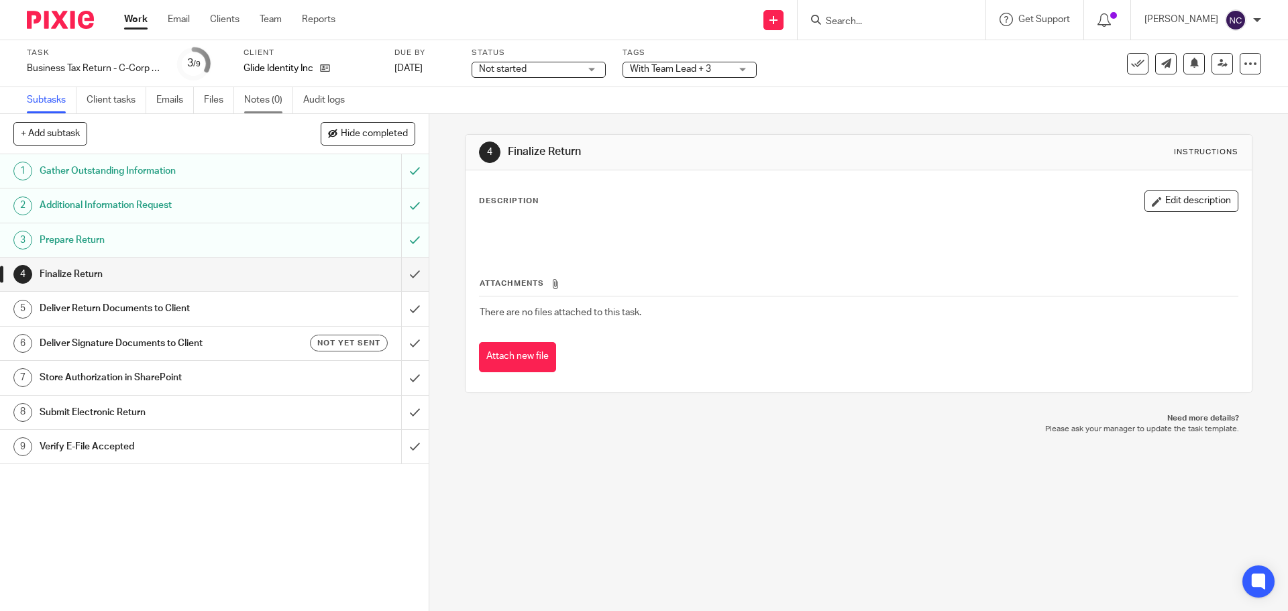
click at [251, 101] on link "Notes (0)" at bounding box center [268, 100] width 49 height 26
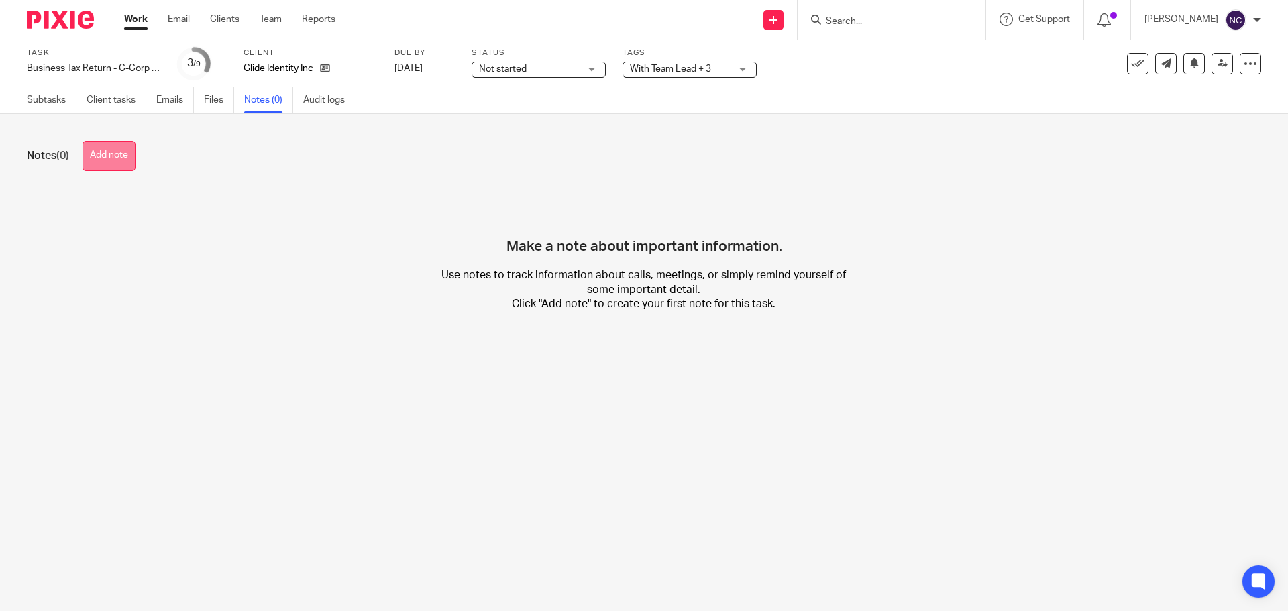
click at [117, 146] on button "Add note" at bounding box center [109, 156] width 53 height 30
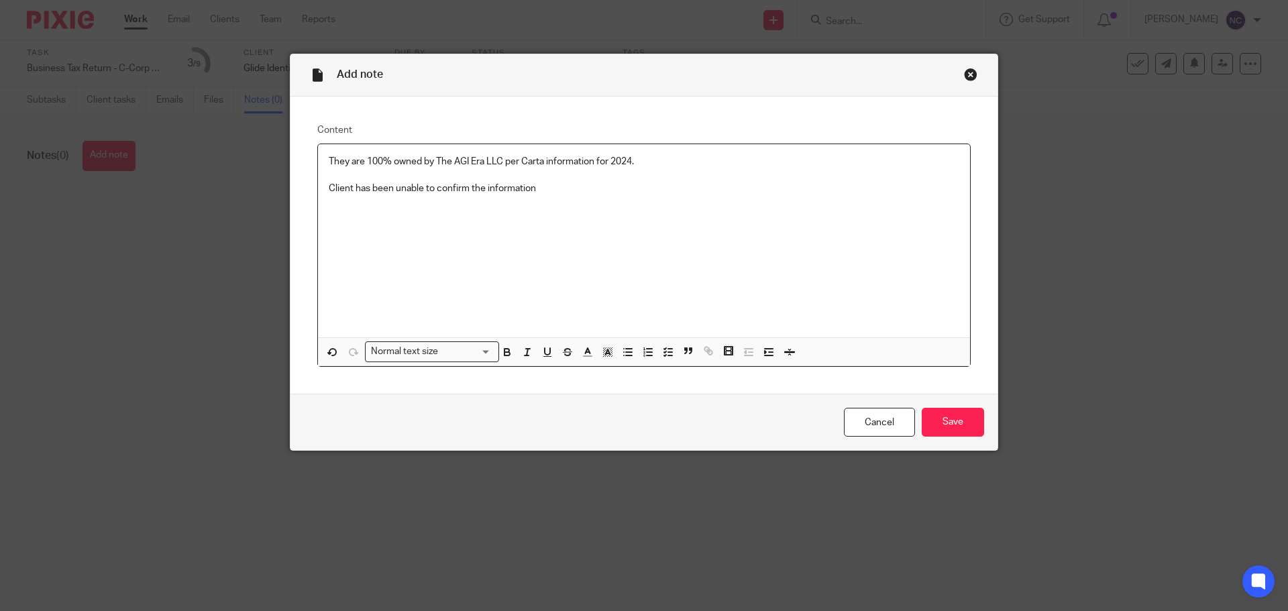
click at [550, 194] on p "Client has been unable to confirm the information" at bounding box center [644, 188] width 631 height 13
drag, startPoint x: 587, startPoint y: 189, endPoint x: 533, endPoint y: 191, distance: 54.4
click at [533, 191] on p "Client has been unable to confirm the information for any" at bounding box center [644, 188] width 631 height 13
click at [570, 188] on p "Client has been unable to confirm the information for Form" at bounding box center [644, 188] width 631 height 13
click at [553, 188] on p "Client has been unable to confirm the information for Form" at bounding box center [644, 188] width 631 height 13
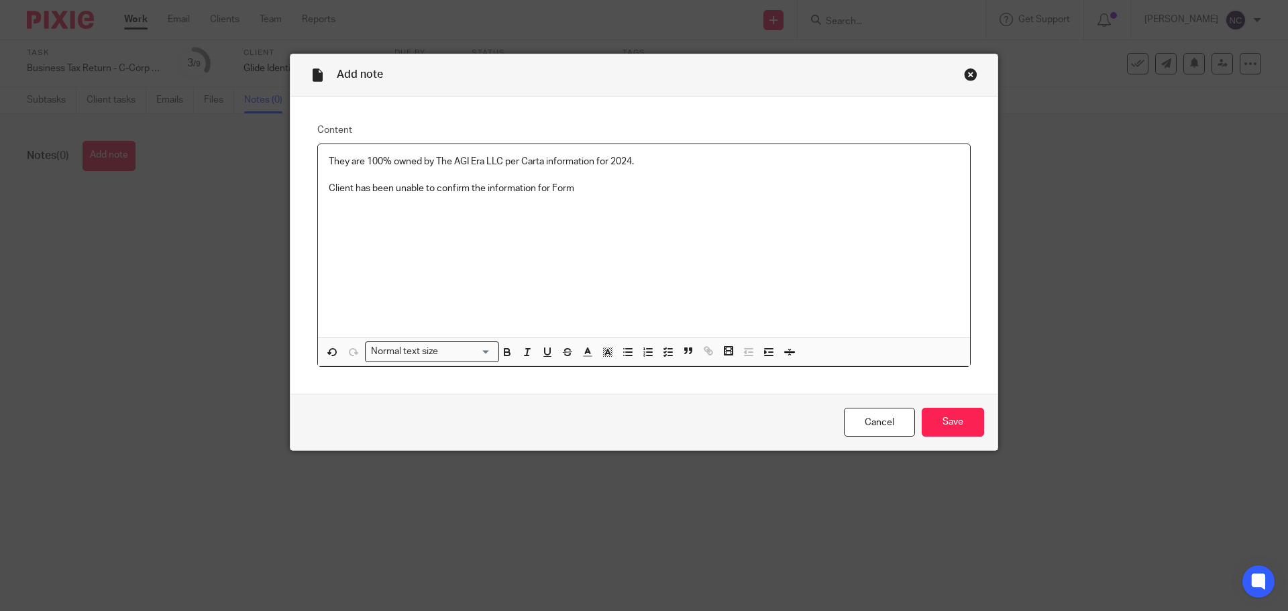
click at [553, 188] on p "Client has been unable to confirm the information for Form" at bounding box center [644, 188] width 631 height 13
click at [940, 431] on input "Save" at bounding box center [953, 422] width 62 height 29
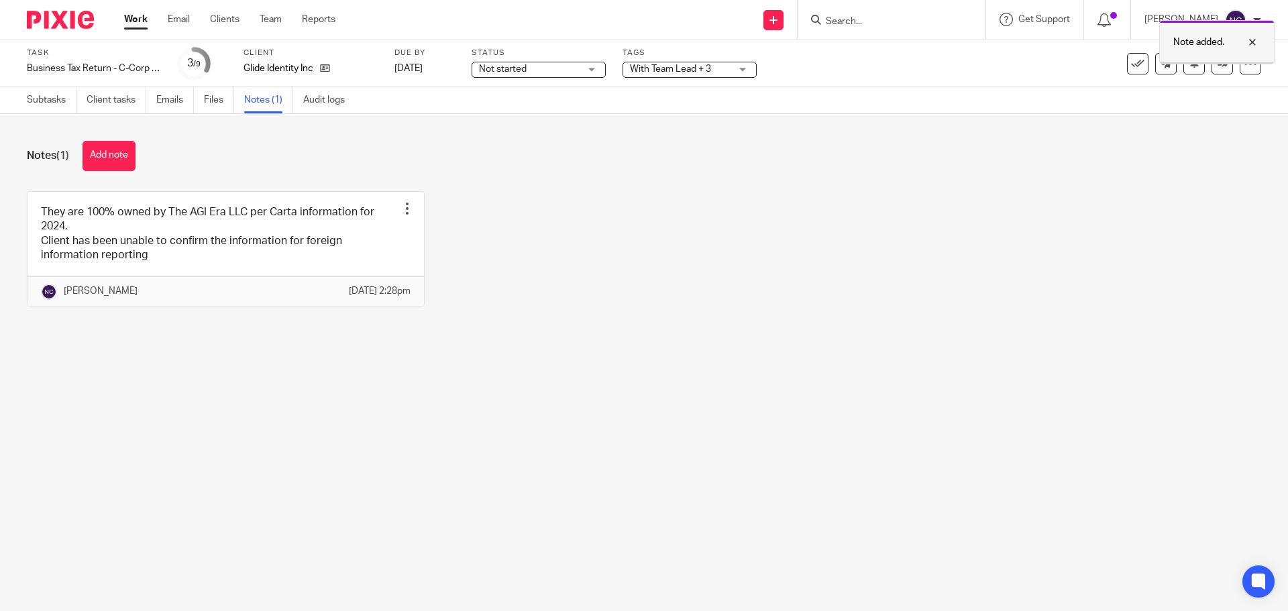
click at [1249, 45] on div at bounding box center [1242, 42] width 36 height 16
click at [1211, 69] on link at bounding box center [1221, 63] width 21 height 21
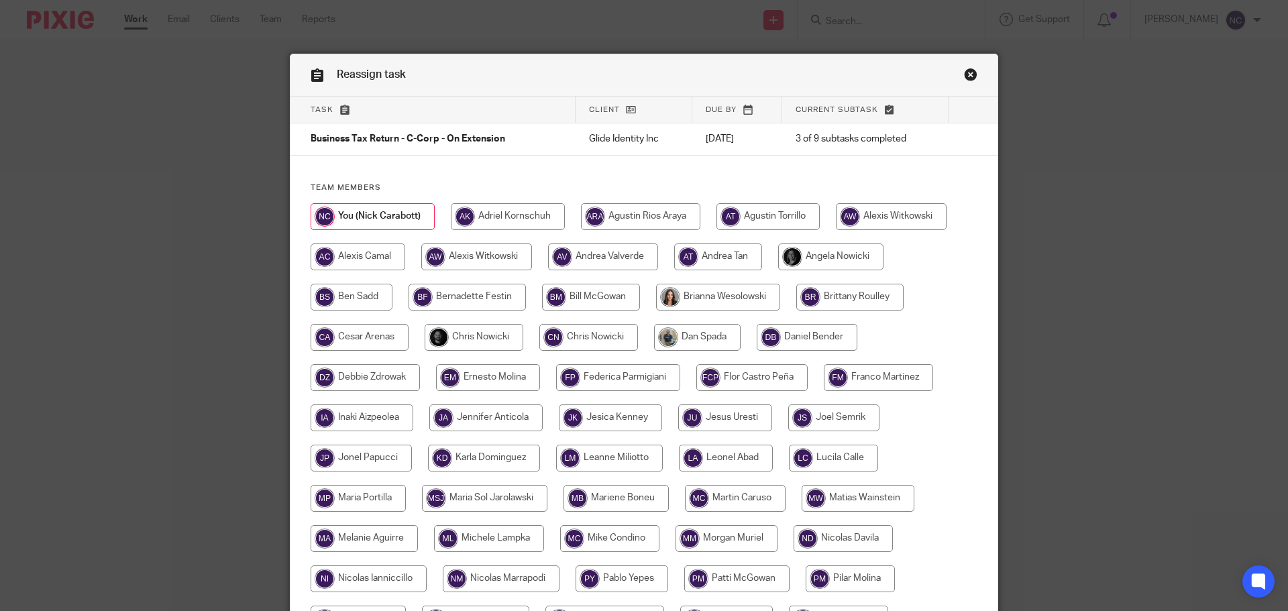
click at [573, 336] on input "radio" at bounding box center [588, 337] width 99 height 27
radio input "true"
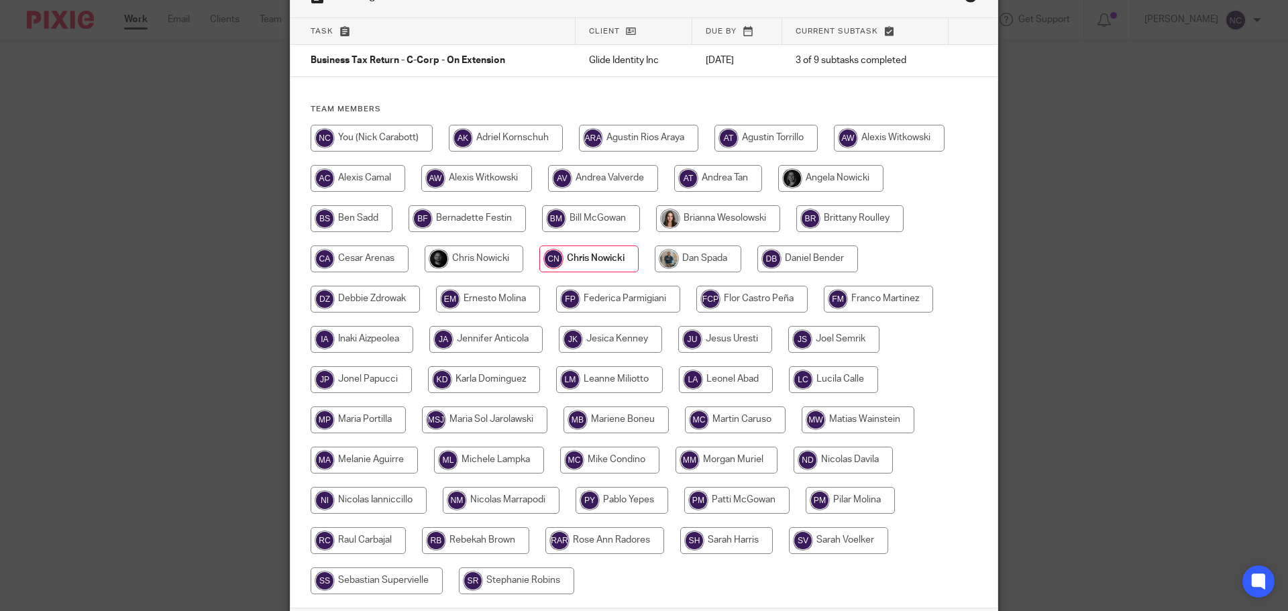
scroll to position [186, 0]
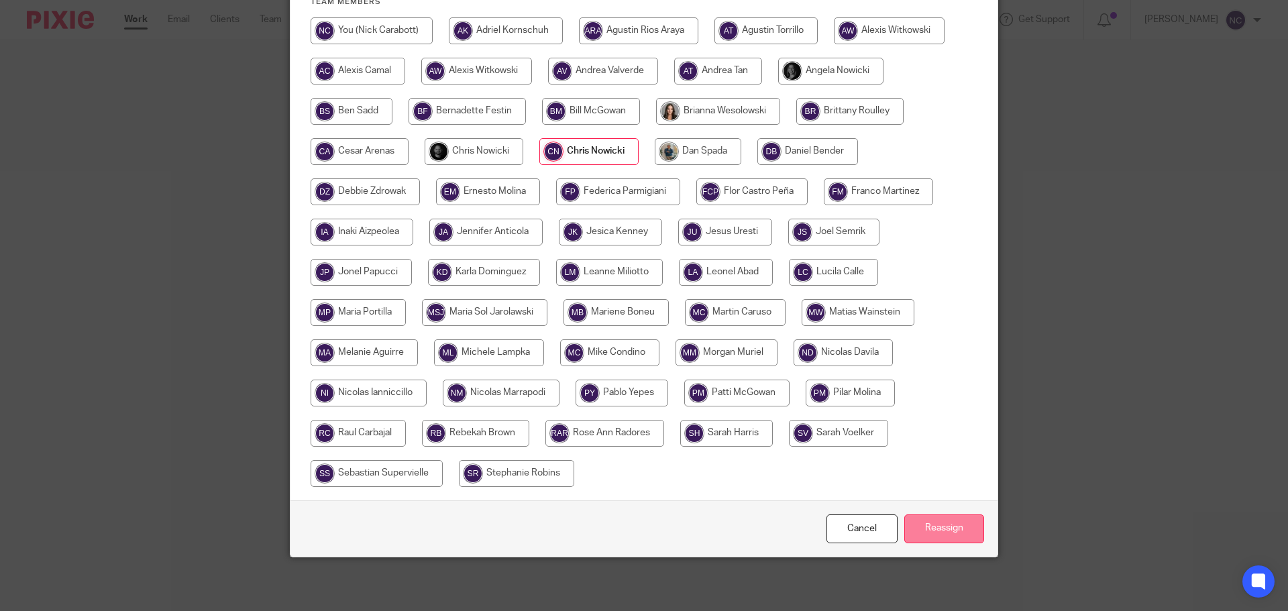
click at [952, 532] on input "Reassign" at bounding box center [944, 528] width 80 height 29
